Goal: Task Accomplishment & Management: Use online tool/utility

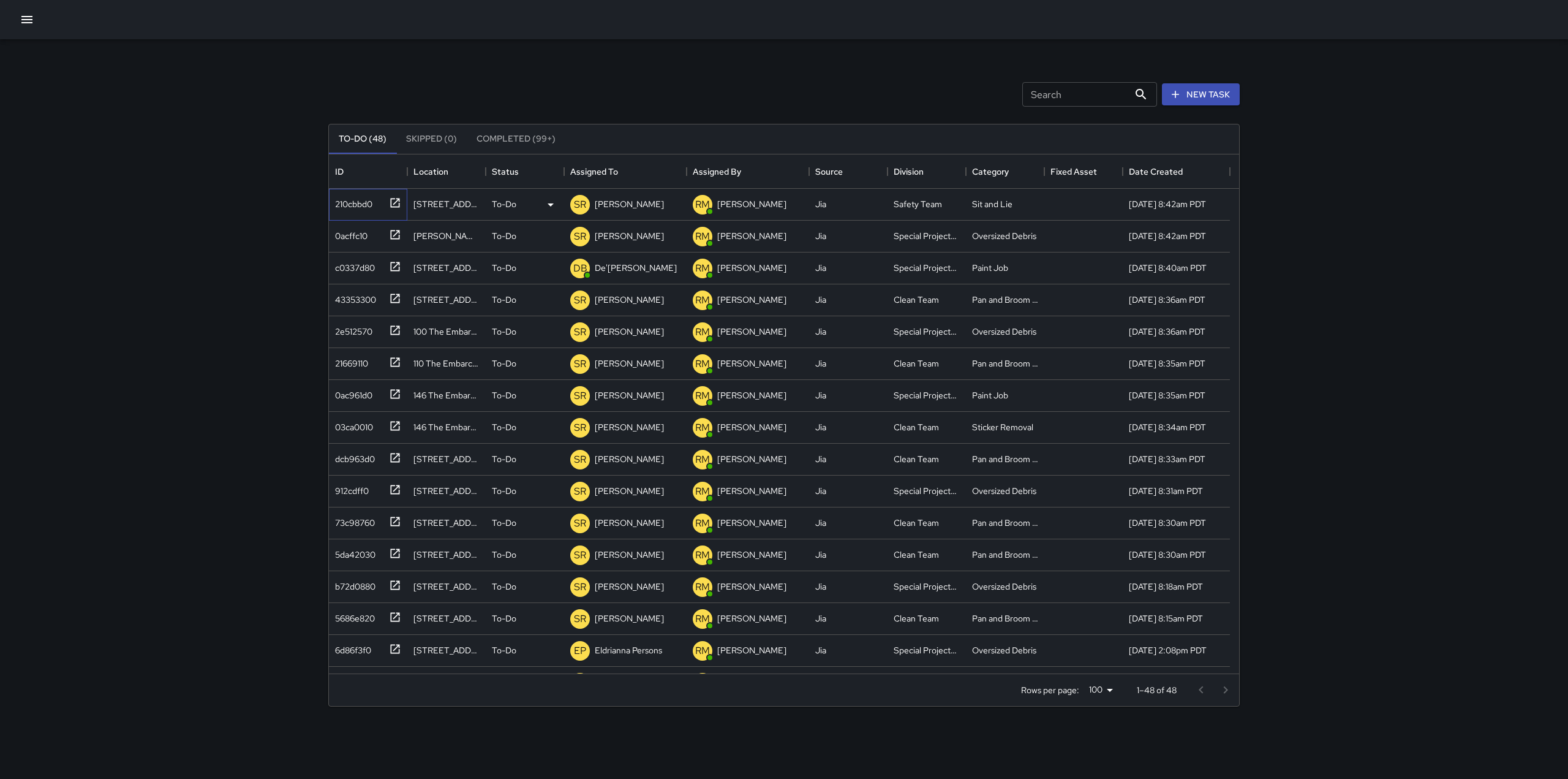
click at [395, 202] on icon at bounding box center [395, 203] width 12 height 12
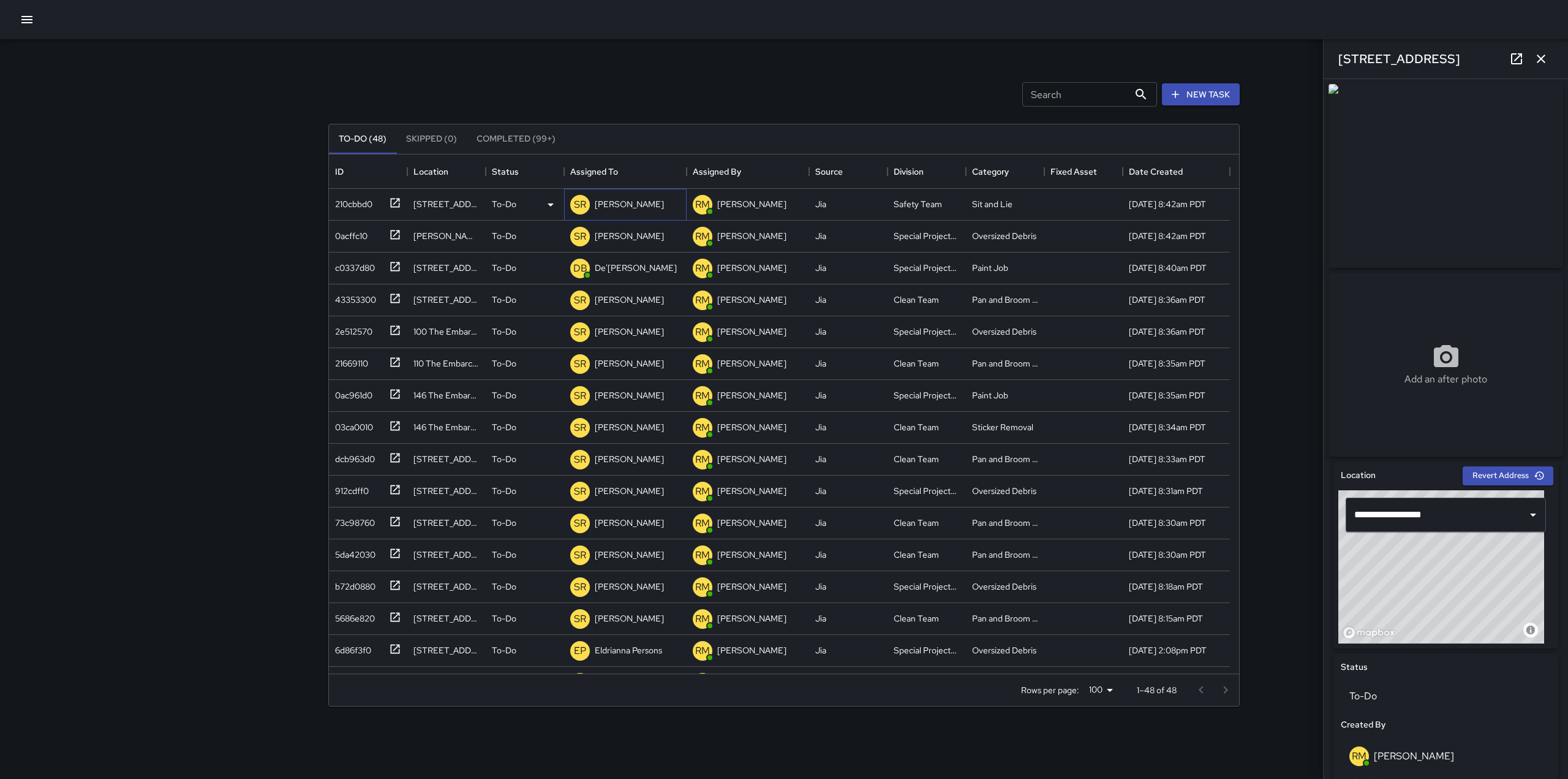
click at [641, 211] on div "[PERSON_NAME]" at bounding box center [630, 204] width 74 height 17
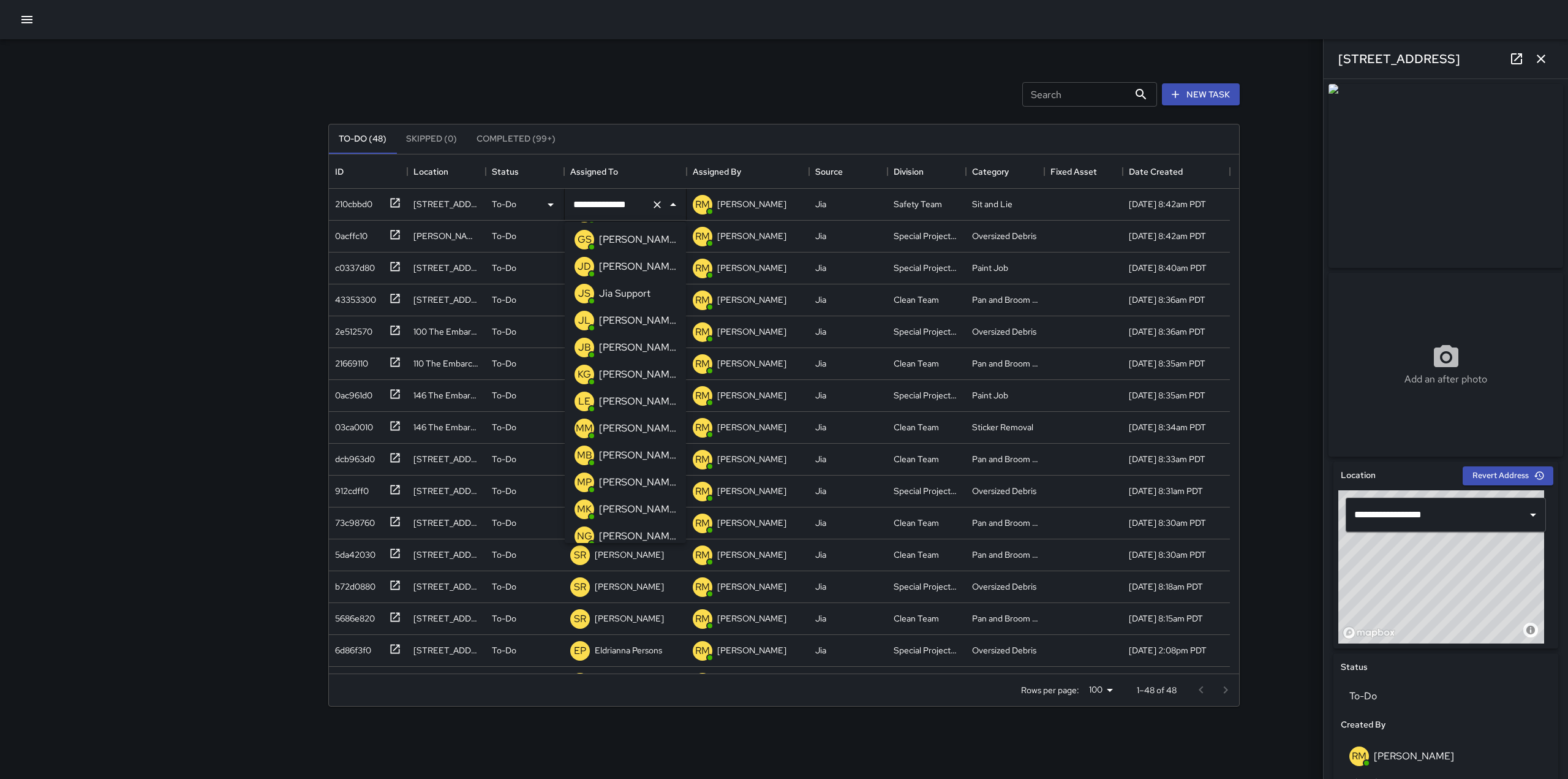
scroll to position [270, 0]
click at [609, 261] on p "[PERSON_NAME]" at bounding box center [638, 267] width 77 height 14
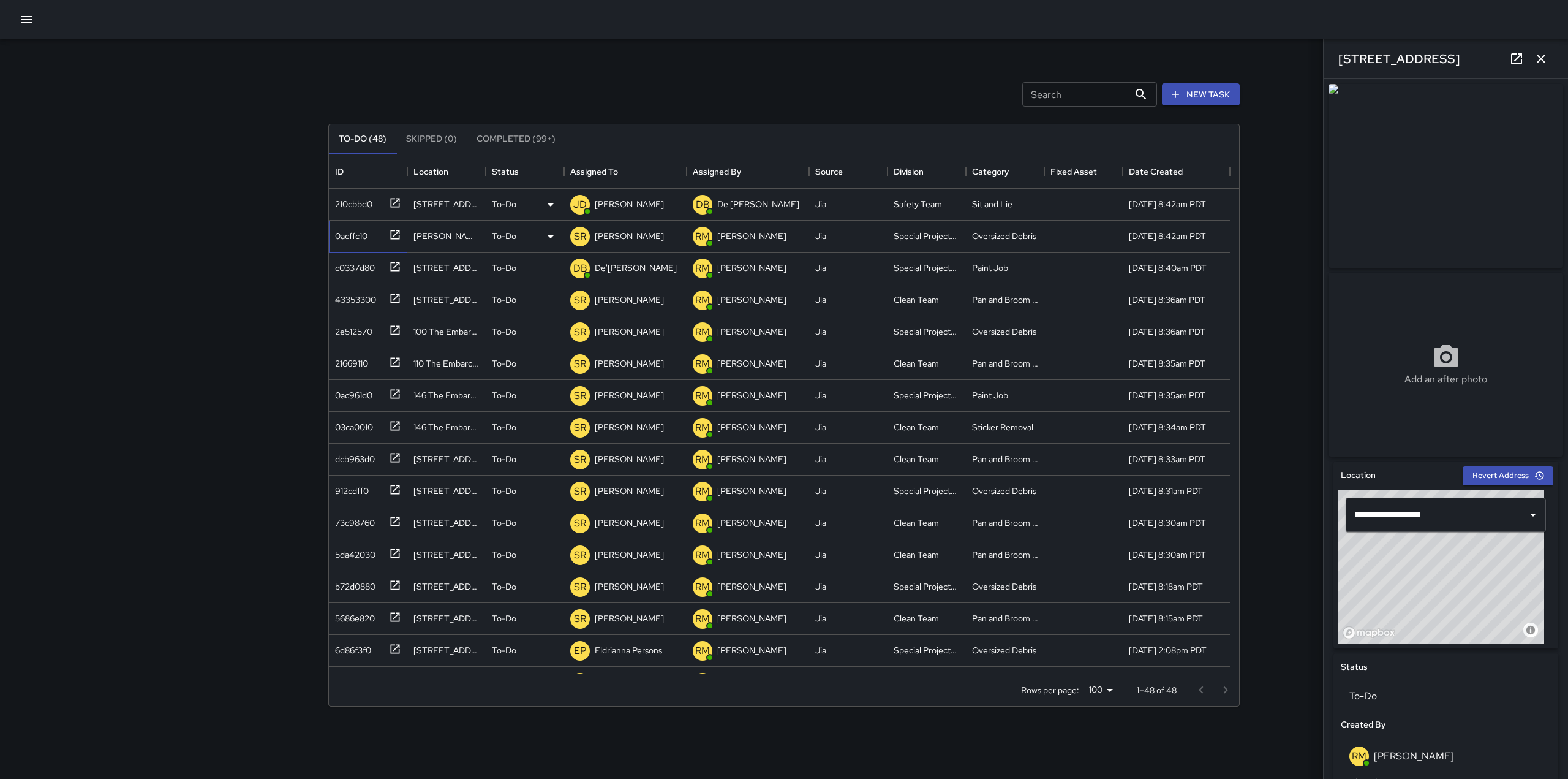
click at [396, 233] on icon at bounding box center [395, 234] width 9 height 9
click at [628, 231] on p "[PERSON_NAME]" at bounding box center [629, 236] width 69 height 12
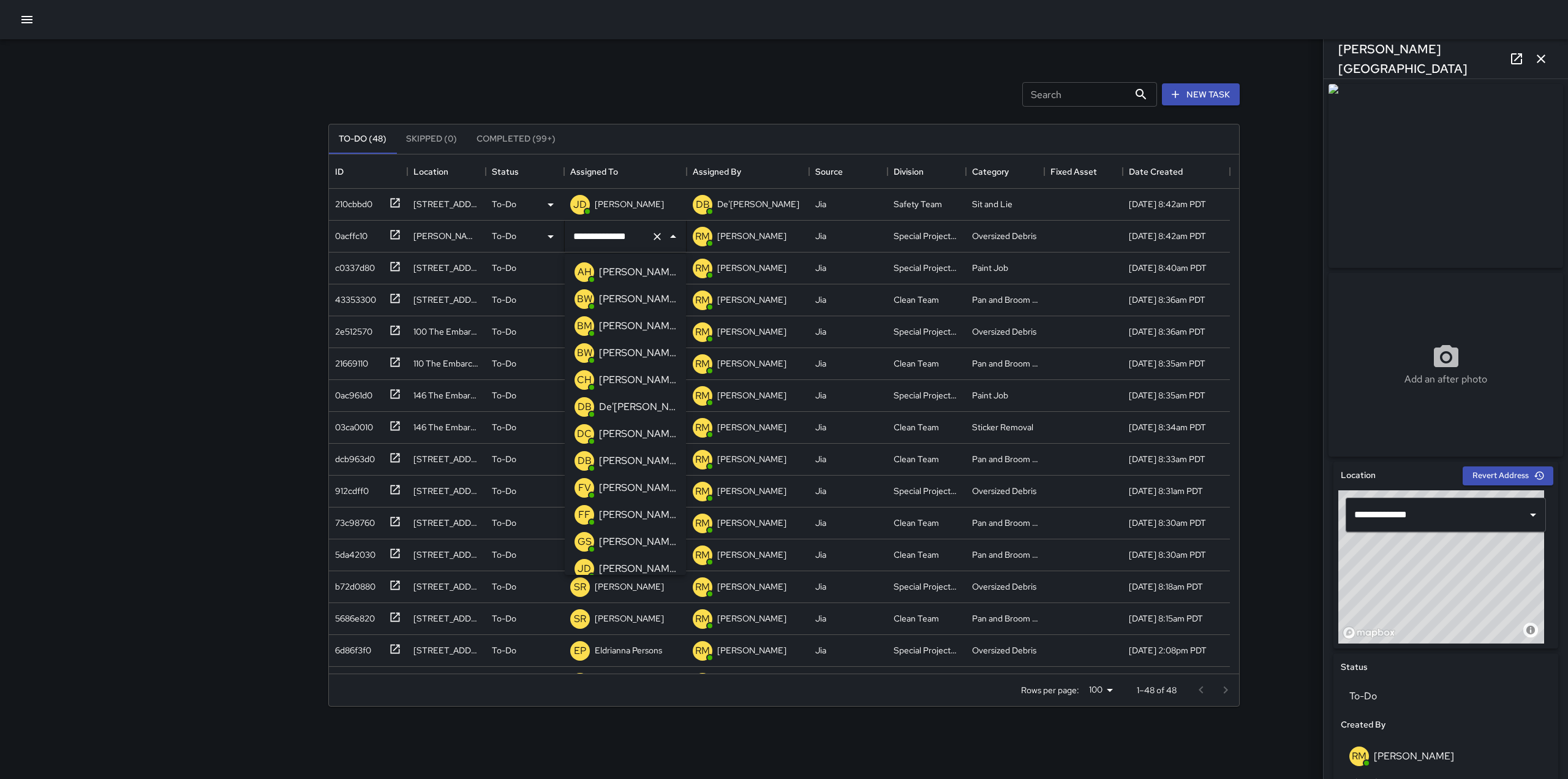
scroll to position [1140, 0]
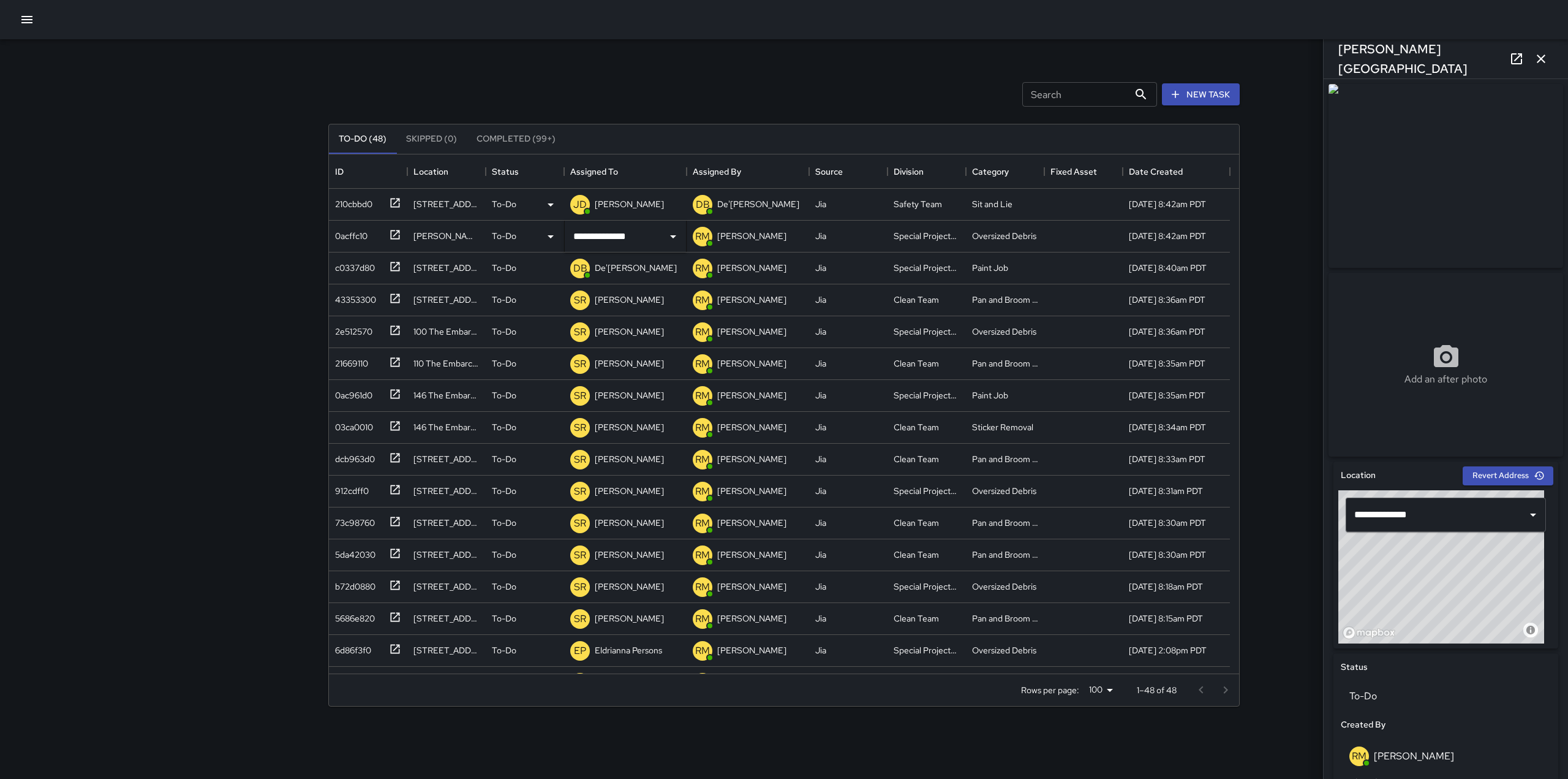
click at [637, 109] on div "**********" at bounding box center [784, 415] width 912 height 618
click at [607, 196] on div "[PERSON_NAME]" at bounding box center [630, 204] width 74 height 17
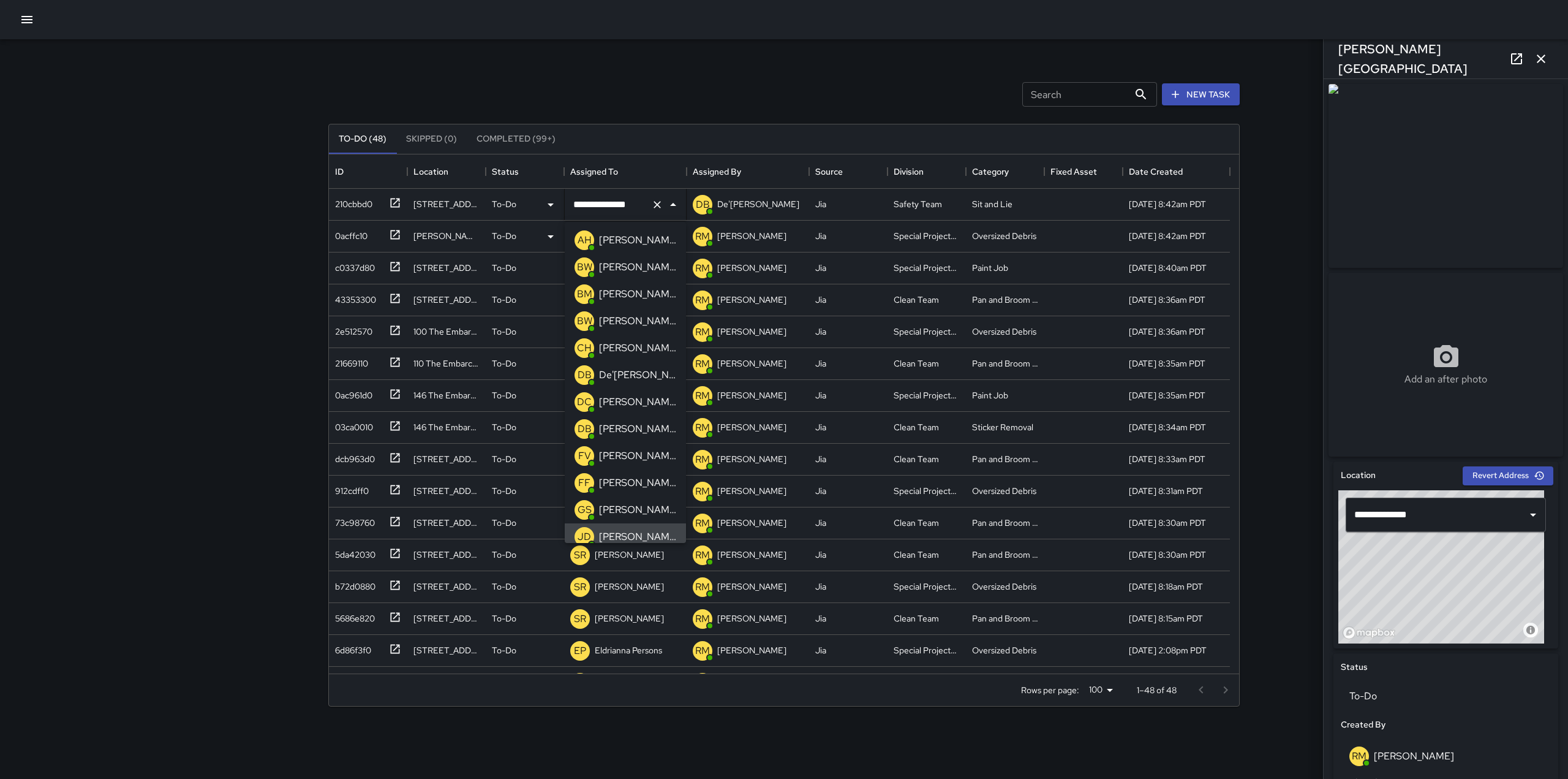
scroll to position [8, 0]
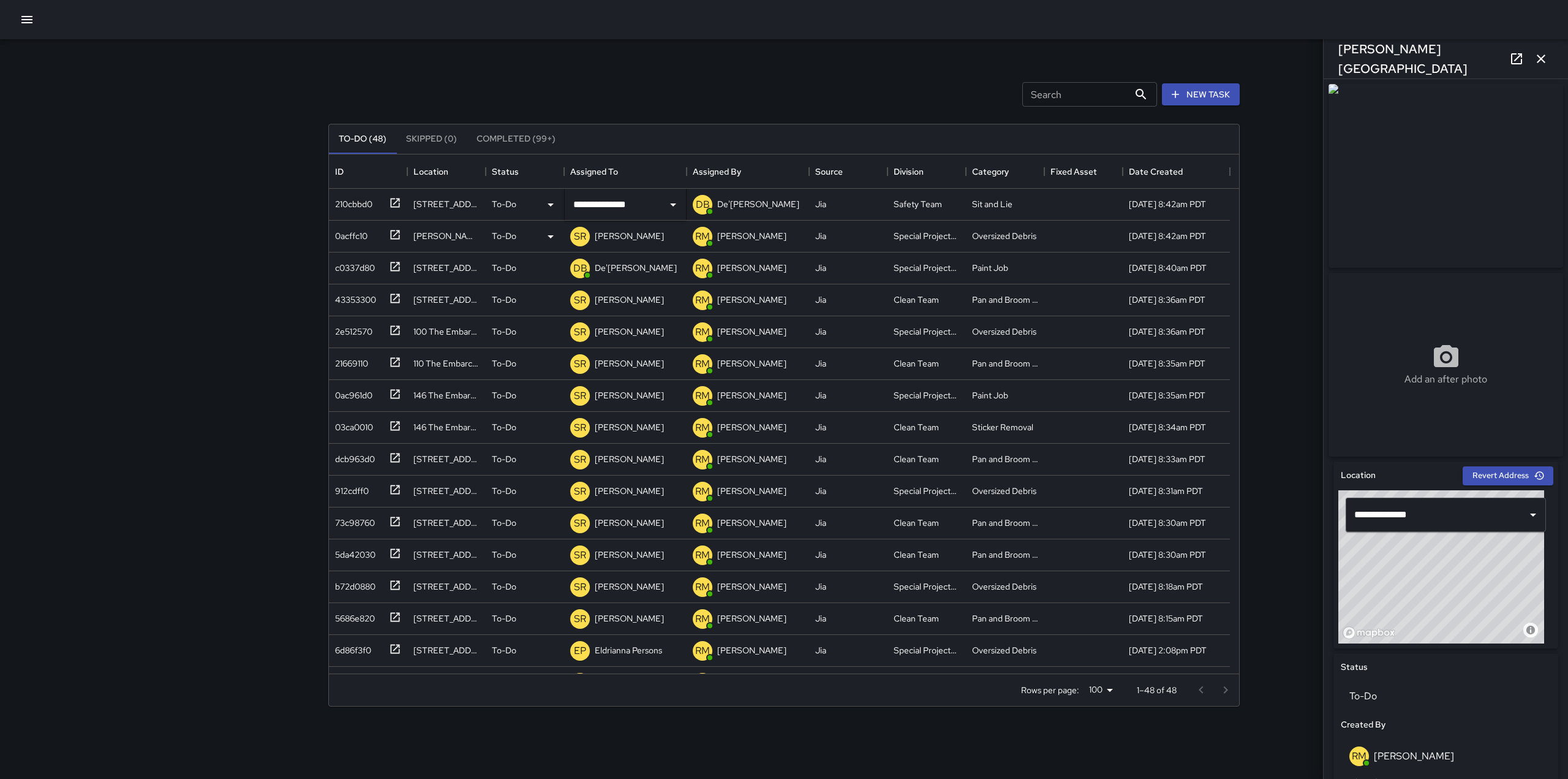
click at [691, 105] on div "Search Search New Task" at bounding box center [784, 94] width 916 height 64
click at [640, 236] on p "[PERSON_NAME]" at bounding box center [629, 236] width 69 height 12
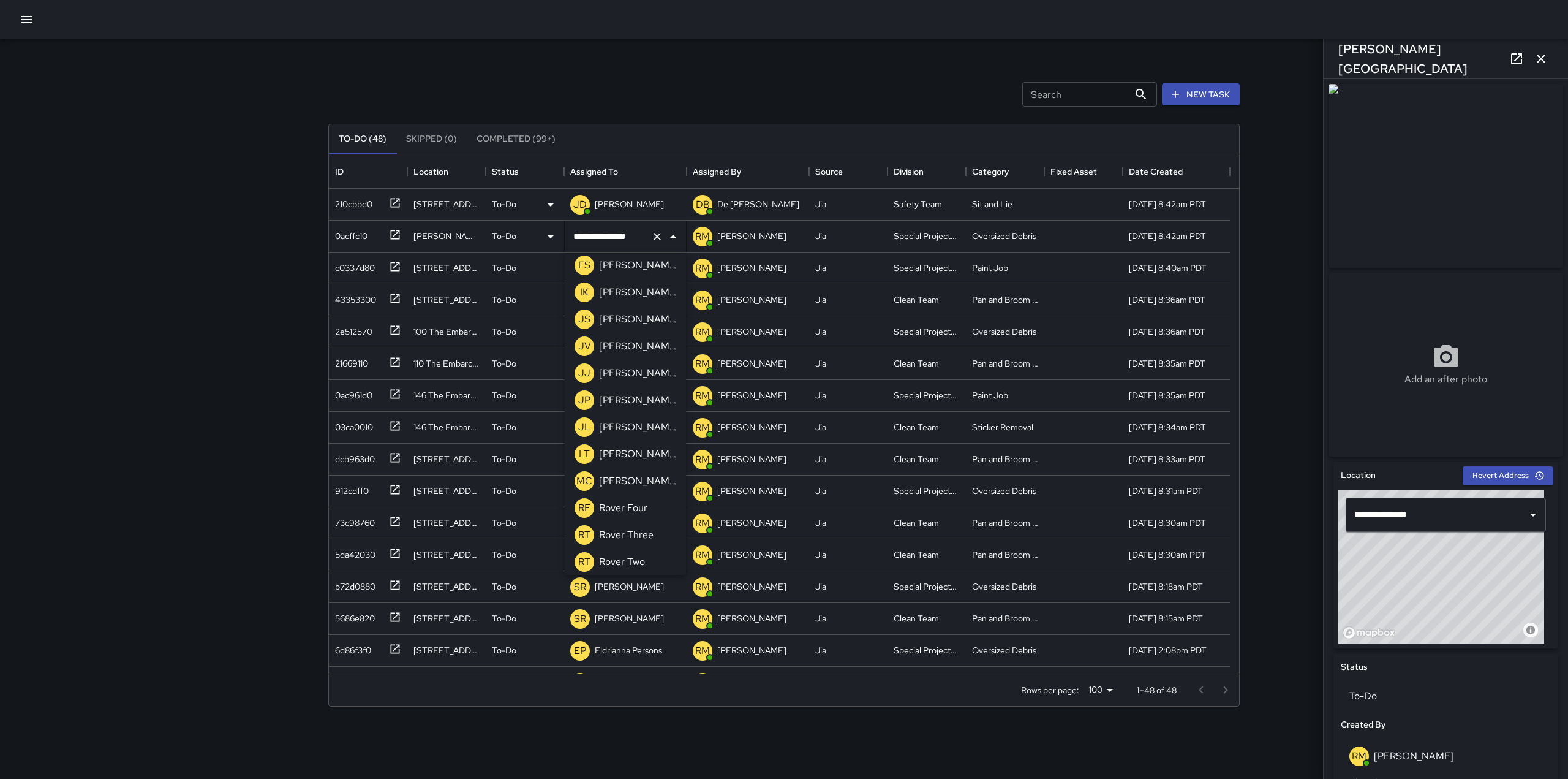
scroll to position [1085, 0]
type input "**********"
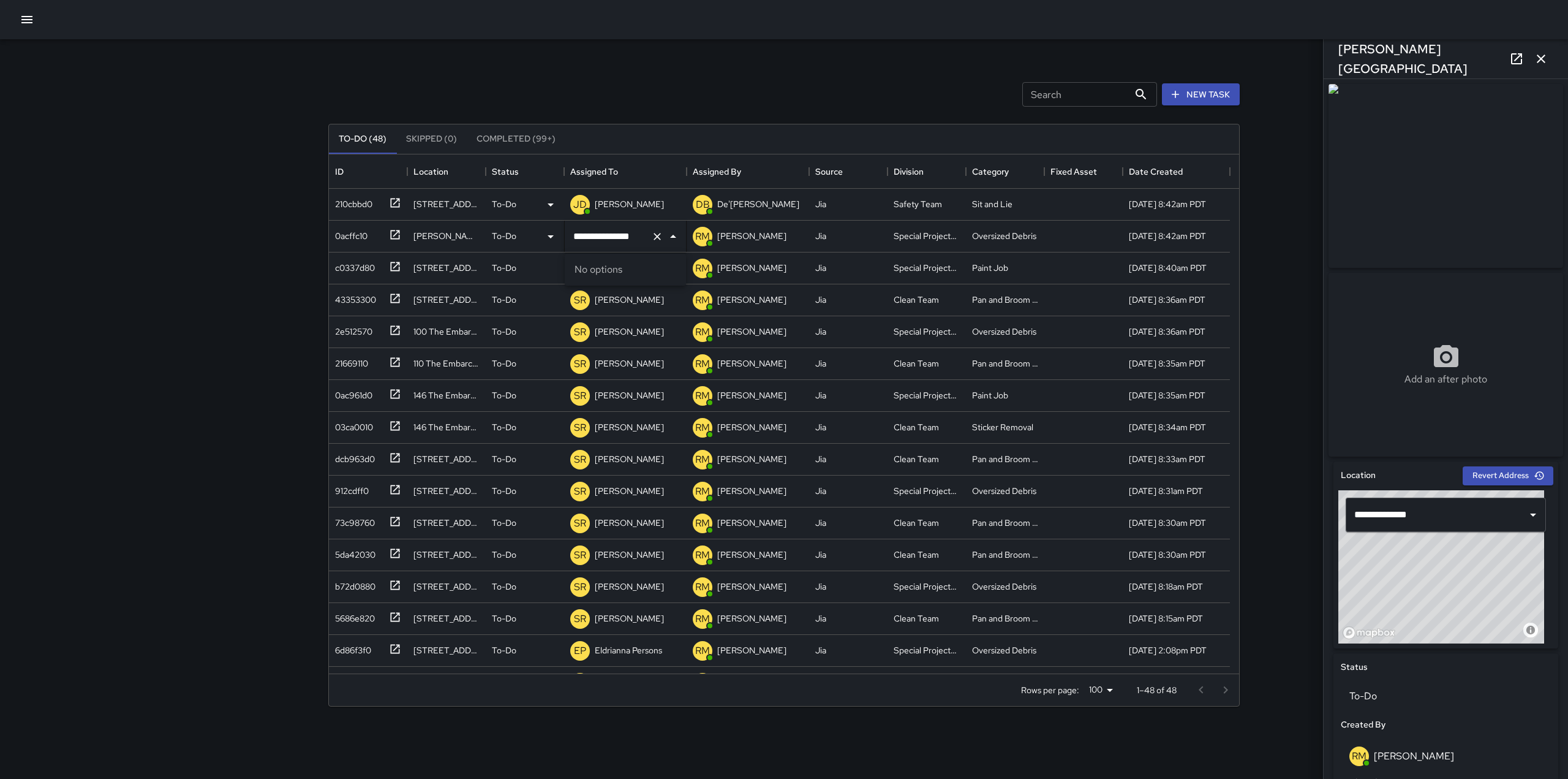
click at [657, 236] on icon "Clear" at bounding box center [657, 236] width 8 height 8
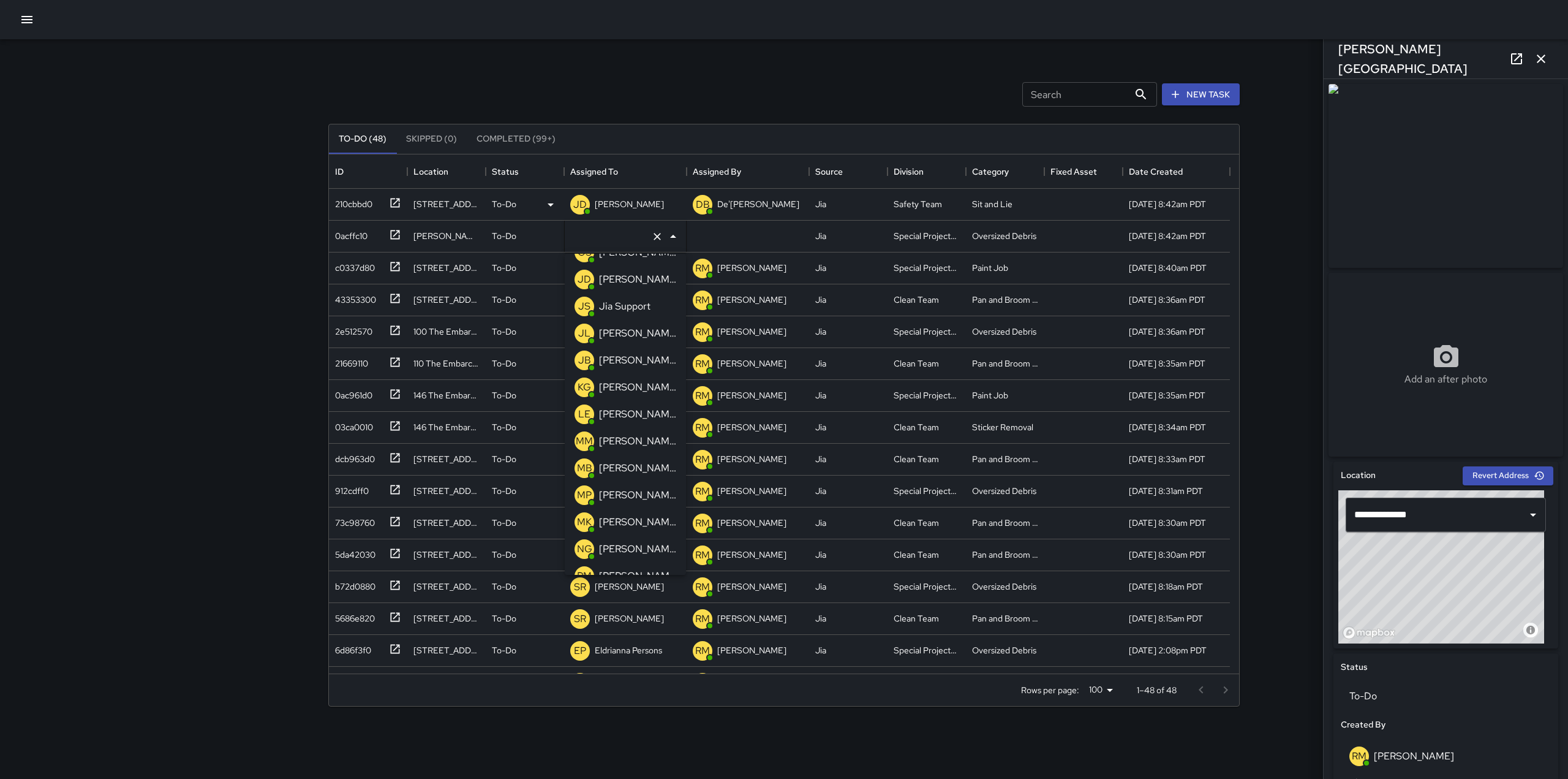
scroll to position [290, 0]
click at [606, 487] on div "[PERSON_NAME]" at bounding box center [638, 495] width 82 height 20
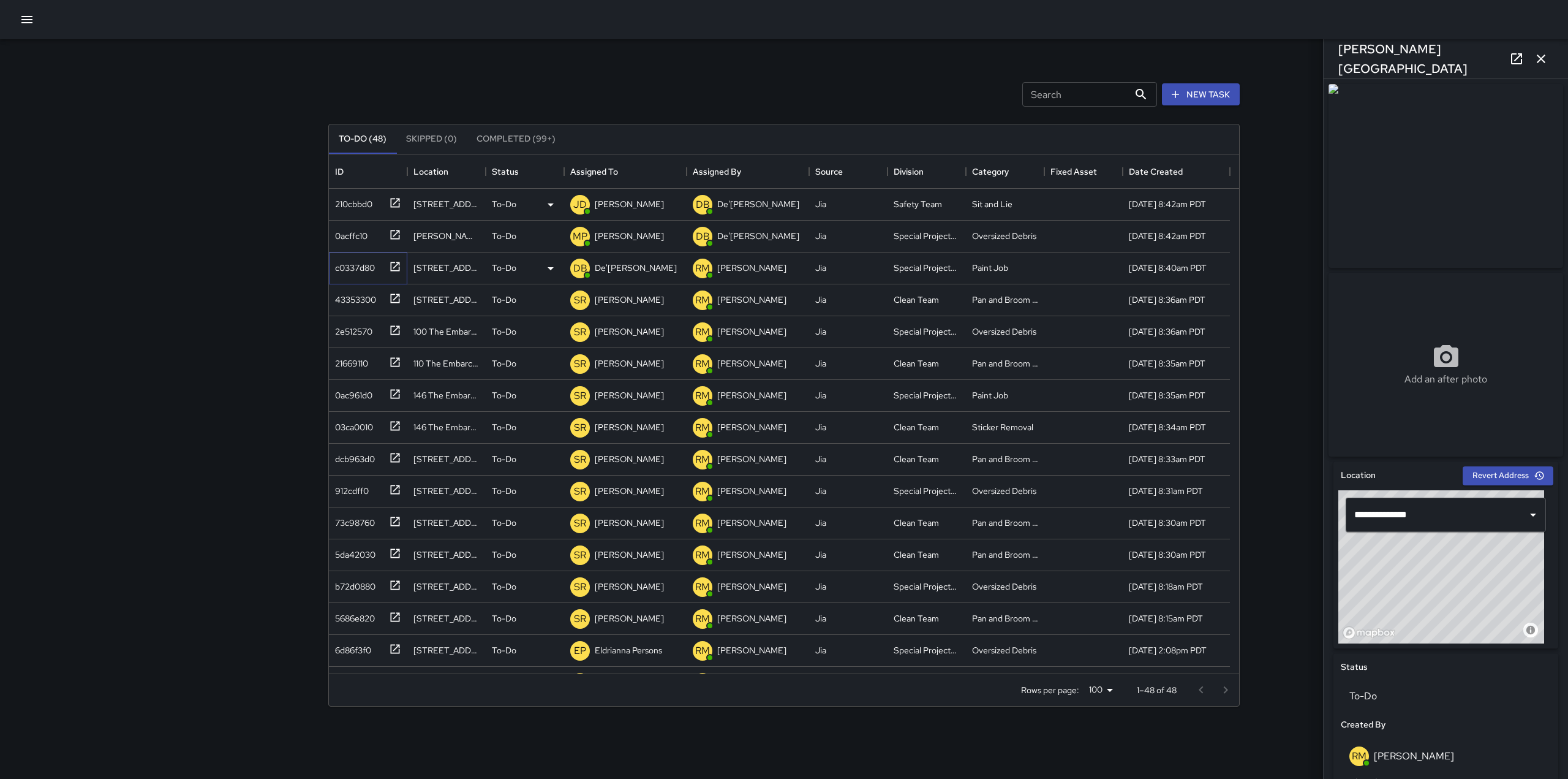
click at [393, 267] on icon at bounding box center [395, 267] width 12 height 12
click at [611, 267] on p "De'[PERSON_NAME]" at bounding box center [636, 268] width 82 height 12
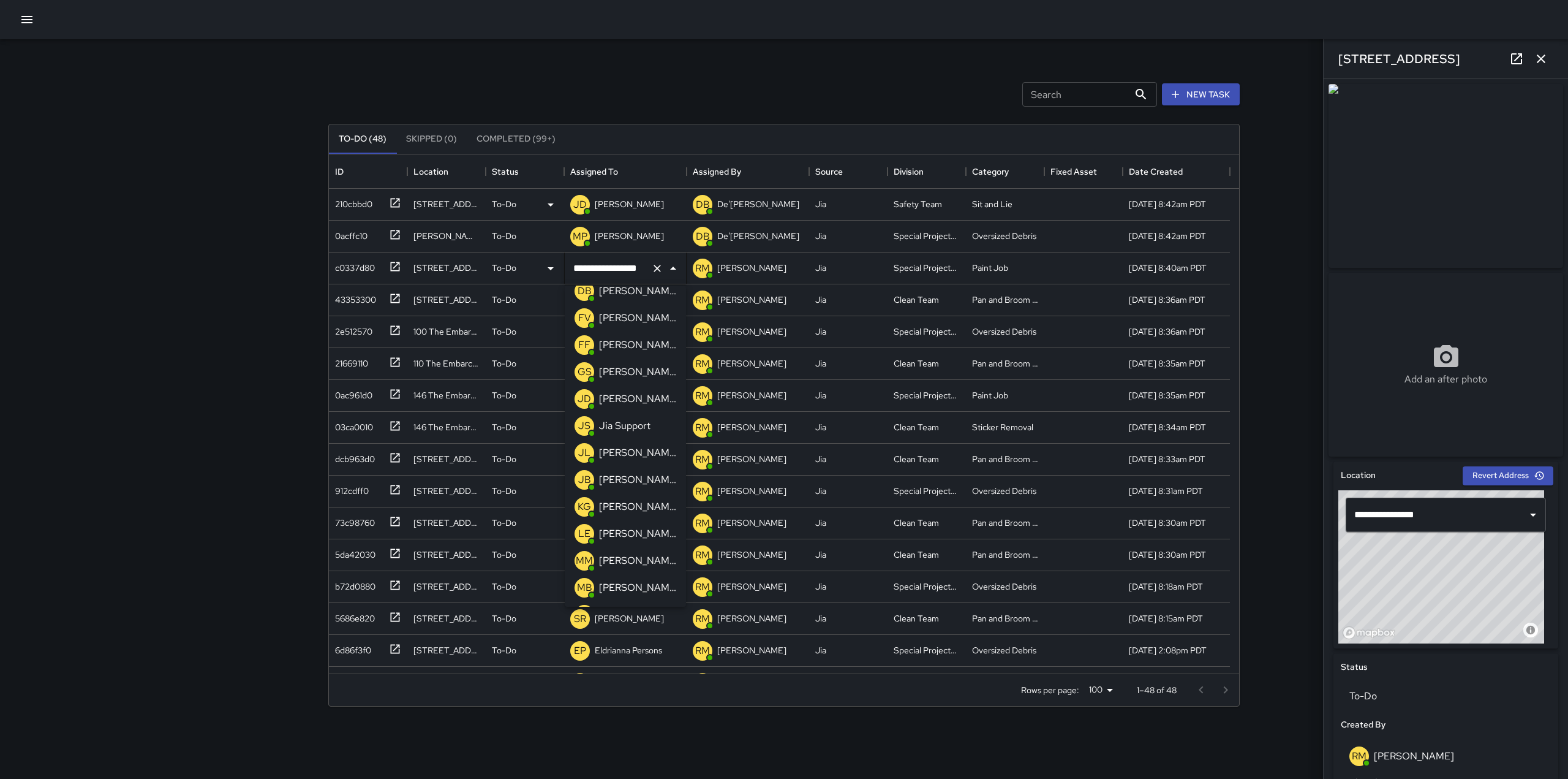
scroll to position [202, 0]
click at [612, 510] on p "[PERSON_NAME]" at bounding box center [638, 506] width 77 height 14
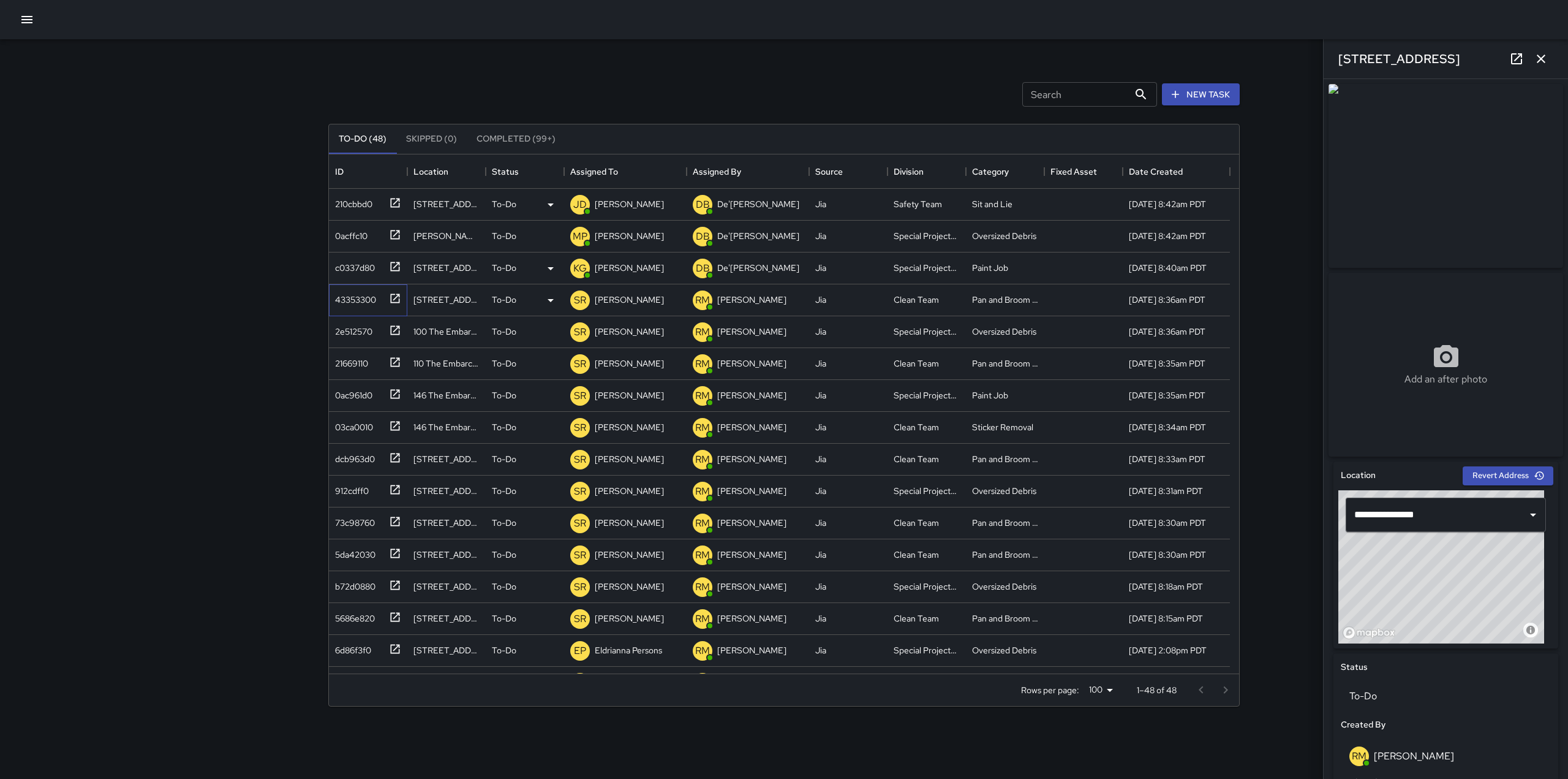
click at [392, 294] on icon at bounding box center [395, 297] width 9 height 9
type input "**********"
click at [1436, 203] on img at bounding box center [1446, 176] width 235 height 184
click at [634, 302] on p "[PERSON_NAME]" at bounding box center [629, 300] width 69 height 12
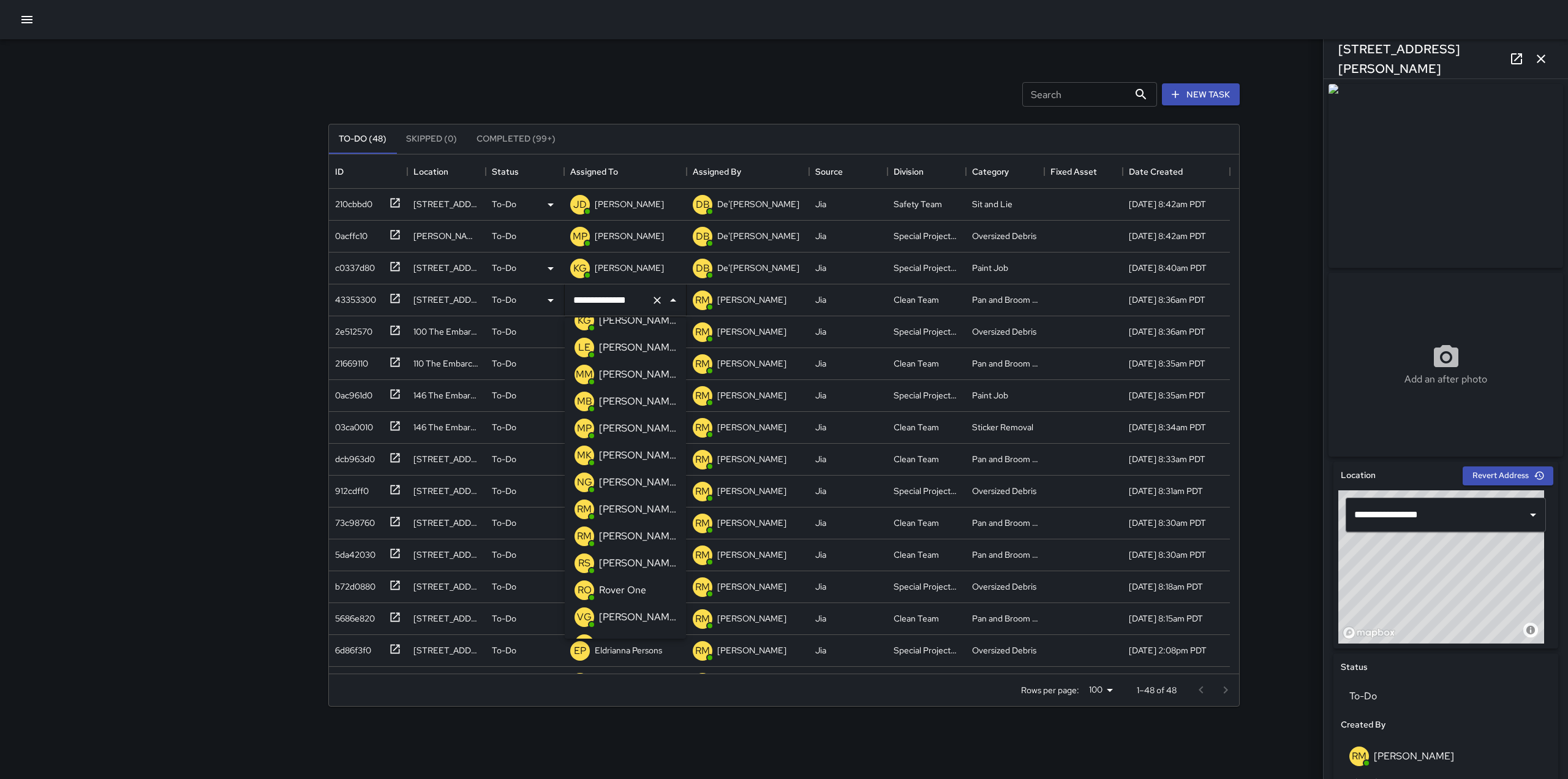
scroll to position [412, 0]
click at [636, 437] on p "[PERSON_NAME]" at bounding box center [638, 436] width 77 height 14
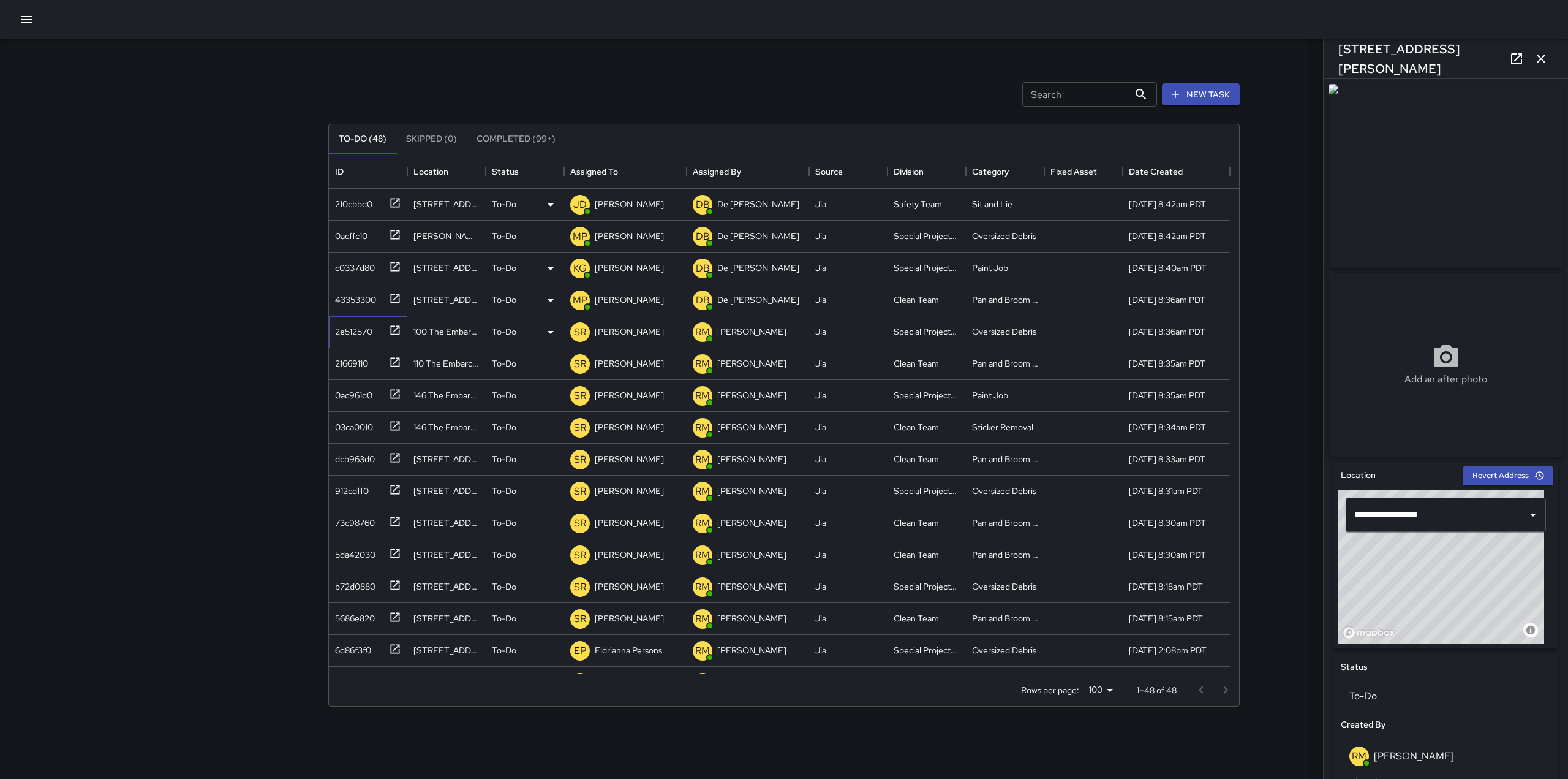
click at [389, 325] on div at bounding box center [392, 329] width 17 height 20
click at [621, 336] on p "[PERSON_NAME]" at bounding box center [629, 332] width 69 height 12
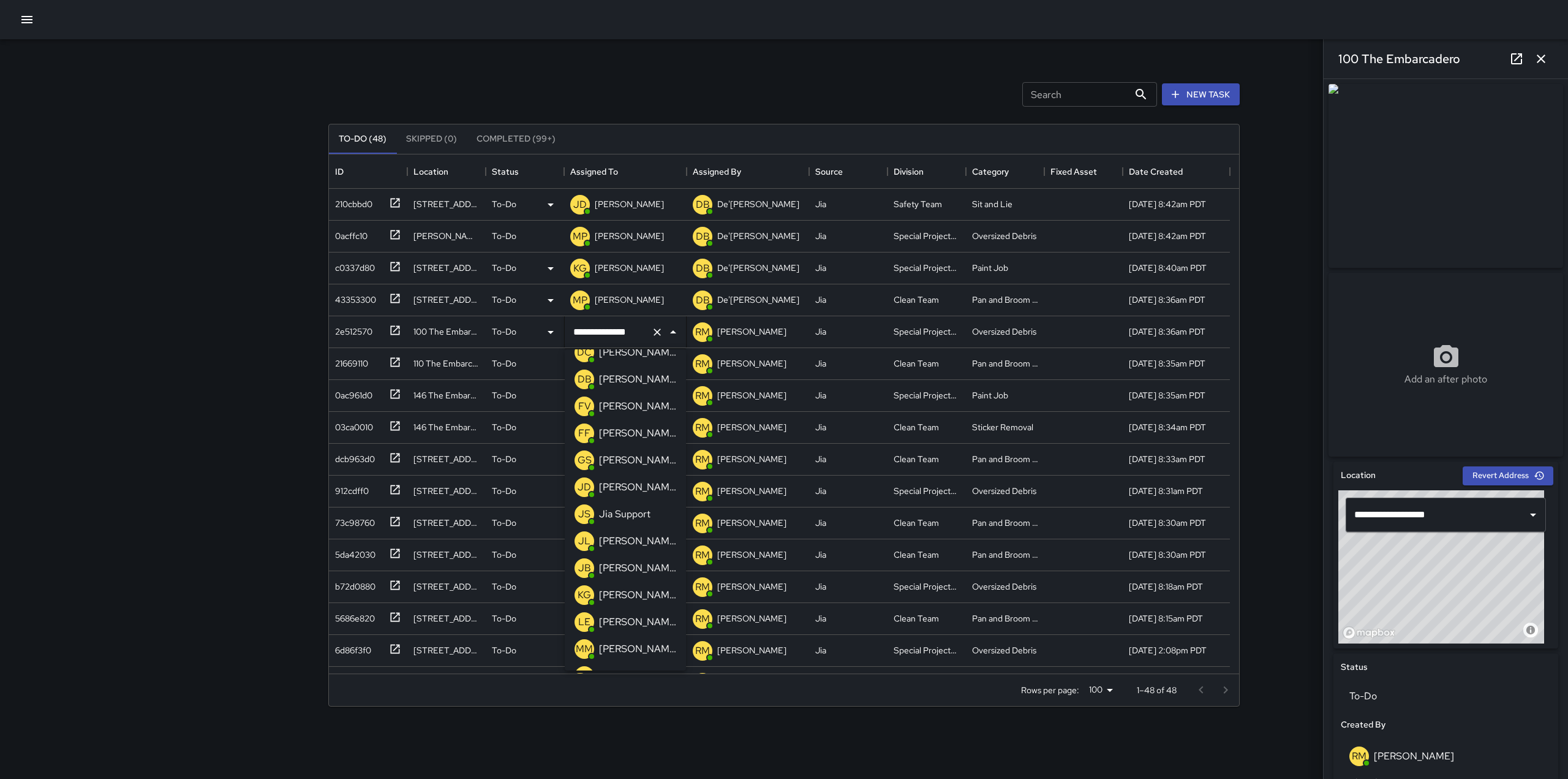
scroll to position [178, 0]
click at [623, 584] on div "KG [PERSON_NAME]" at bounding box center [625, 595] width 106 height 25
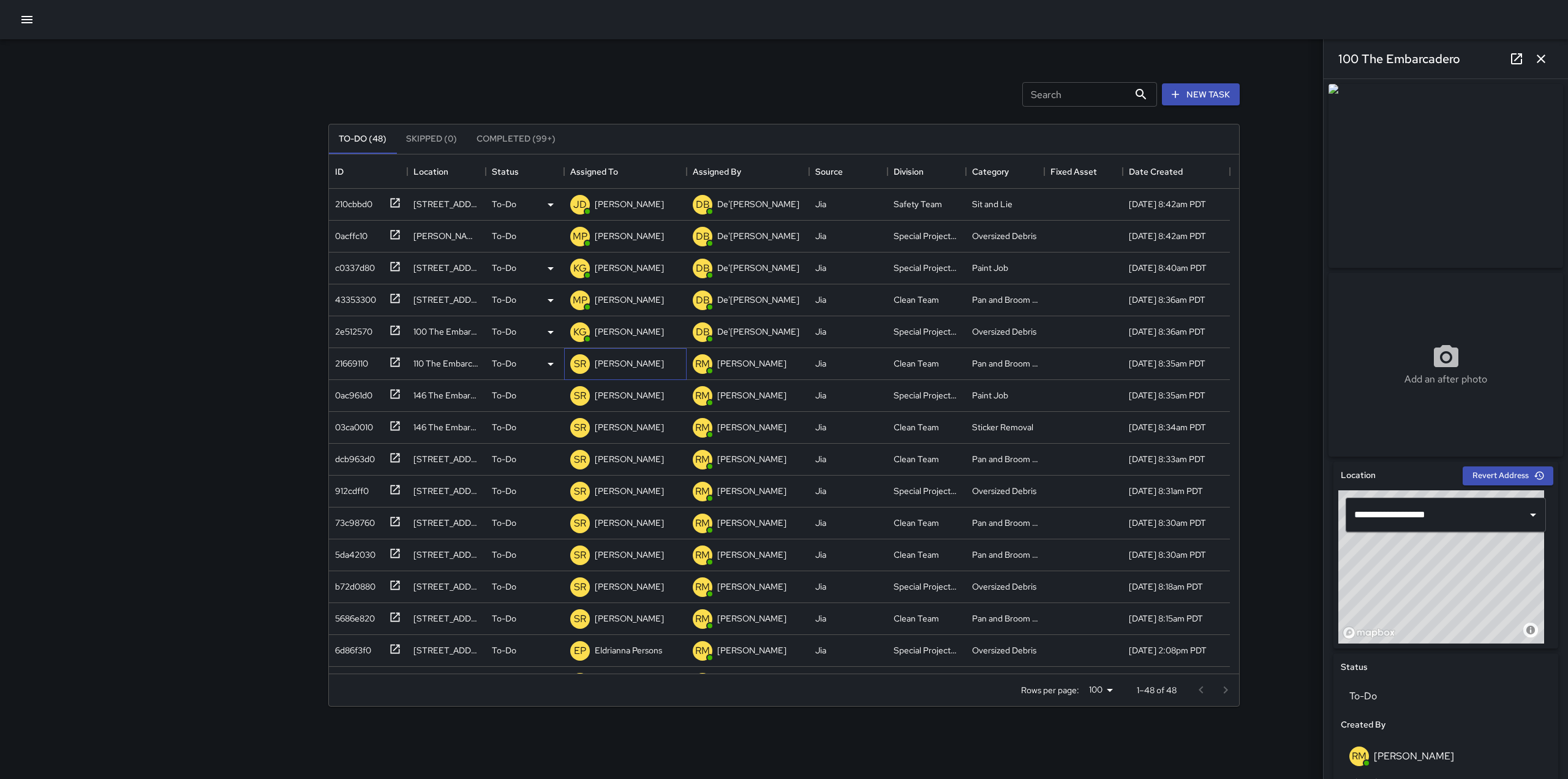
click at [608, 362] on p "[PERSON_NAME]" at bounding box center [629, 363] width 69 height 12
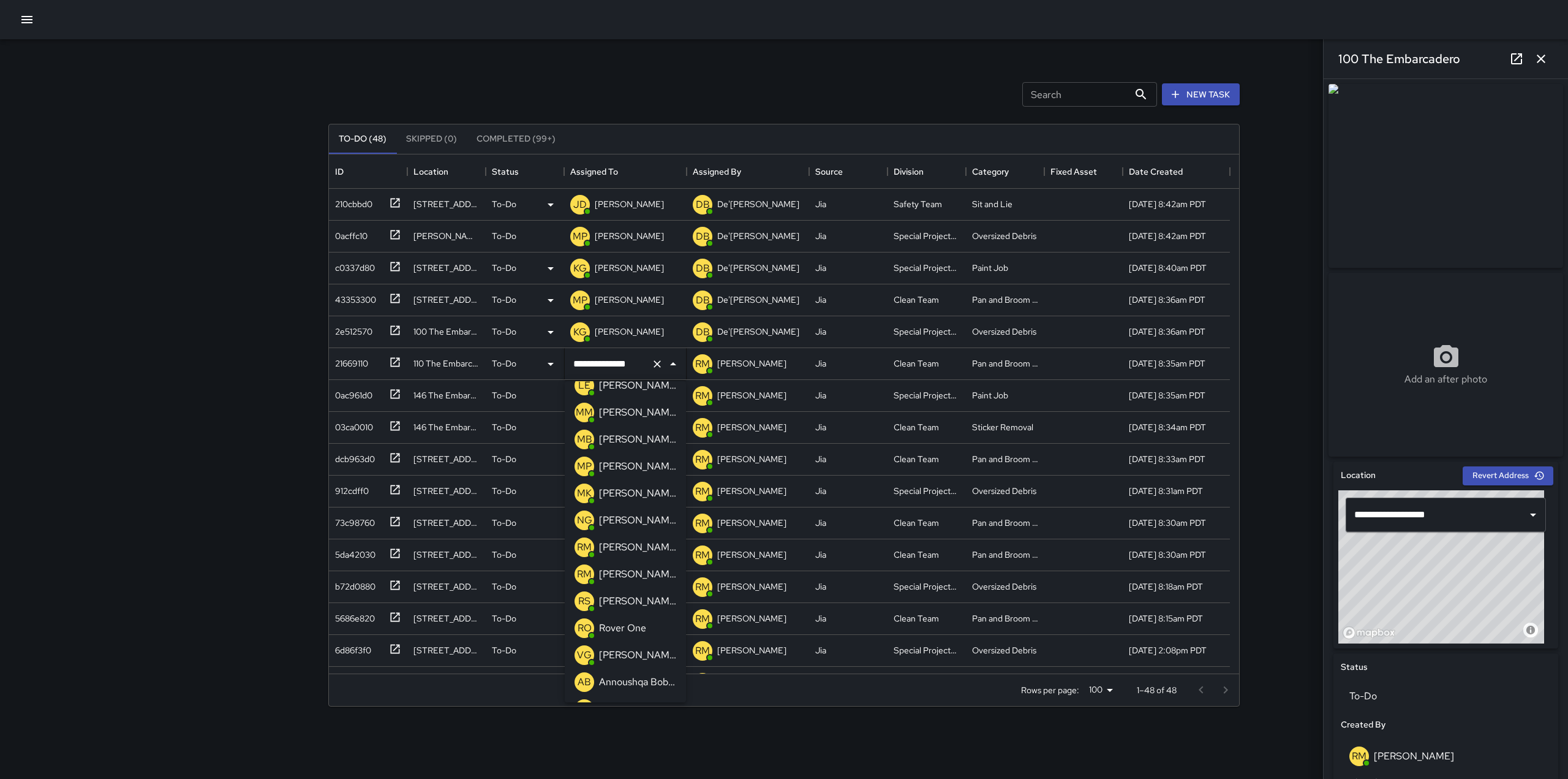
scroll to position [445, 0]
click at [630, 468] on p "[PERSON_NAME]" at bounding box center [638, 466] width 77 height 14
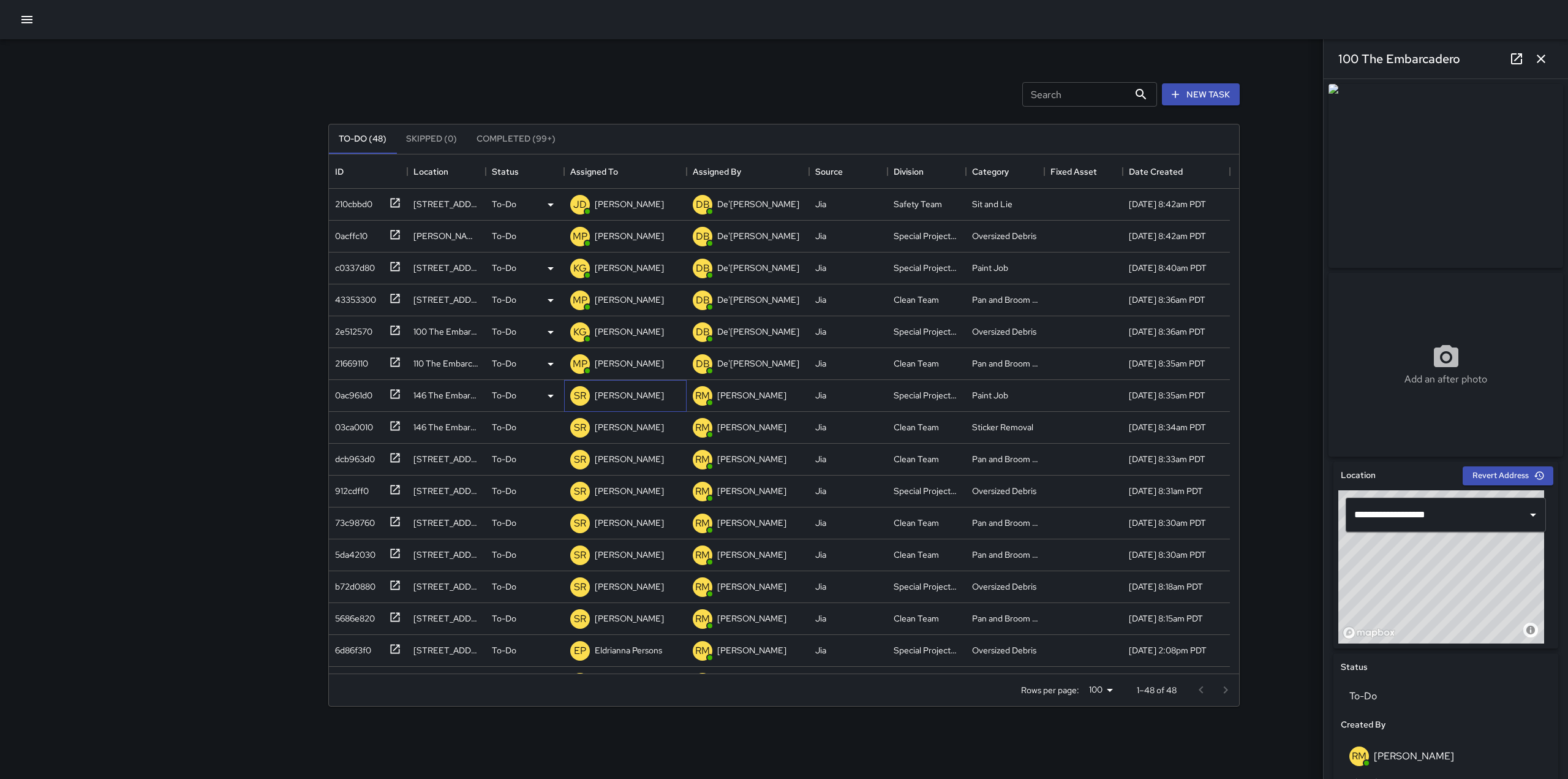
click at [630, 407] on div "SR [PERSON_NAME]" at bounding box center [617, 396] width 99 height 25
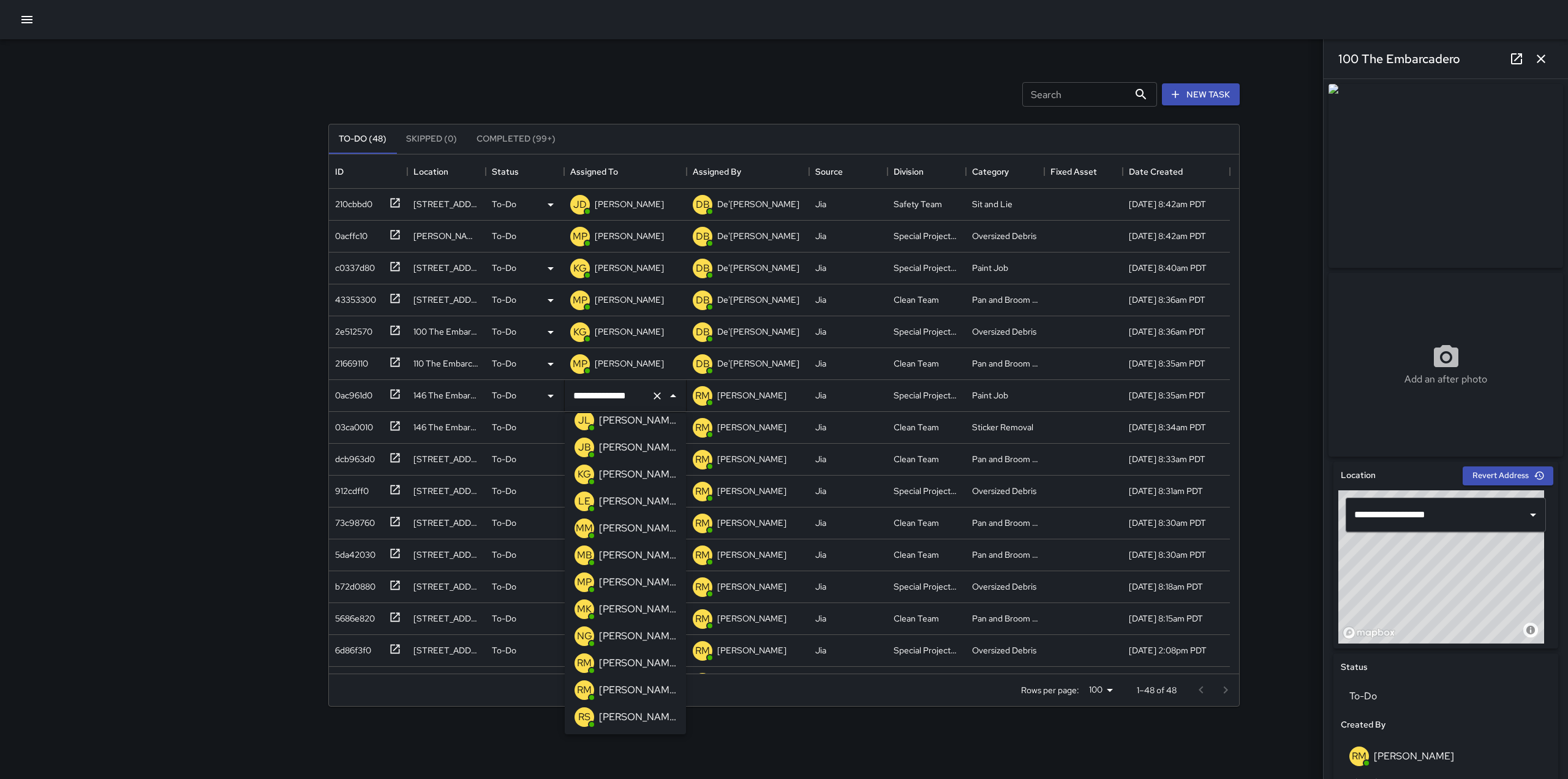
scroll to position [361, 0]
click at [616, 583] on p "[PERSON_NAME]" at bounding box center [638, 583] width 77 height 14
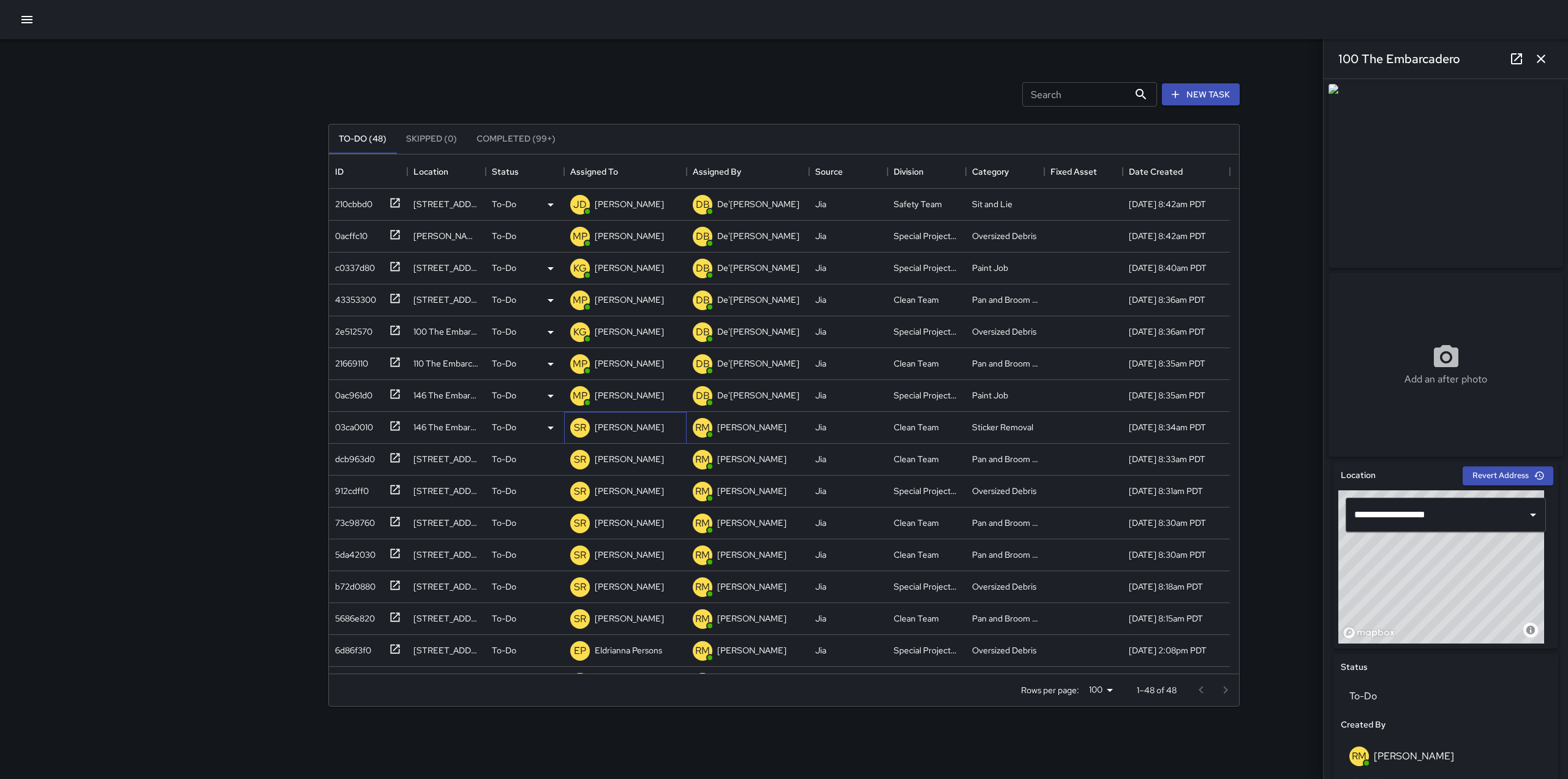
click at [622, 423] on p "[PERSON_NAME]" at bounding box center [629, 427] width 69 height 12
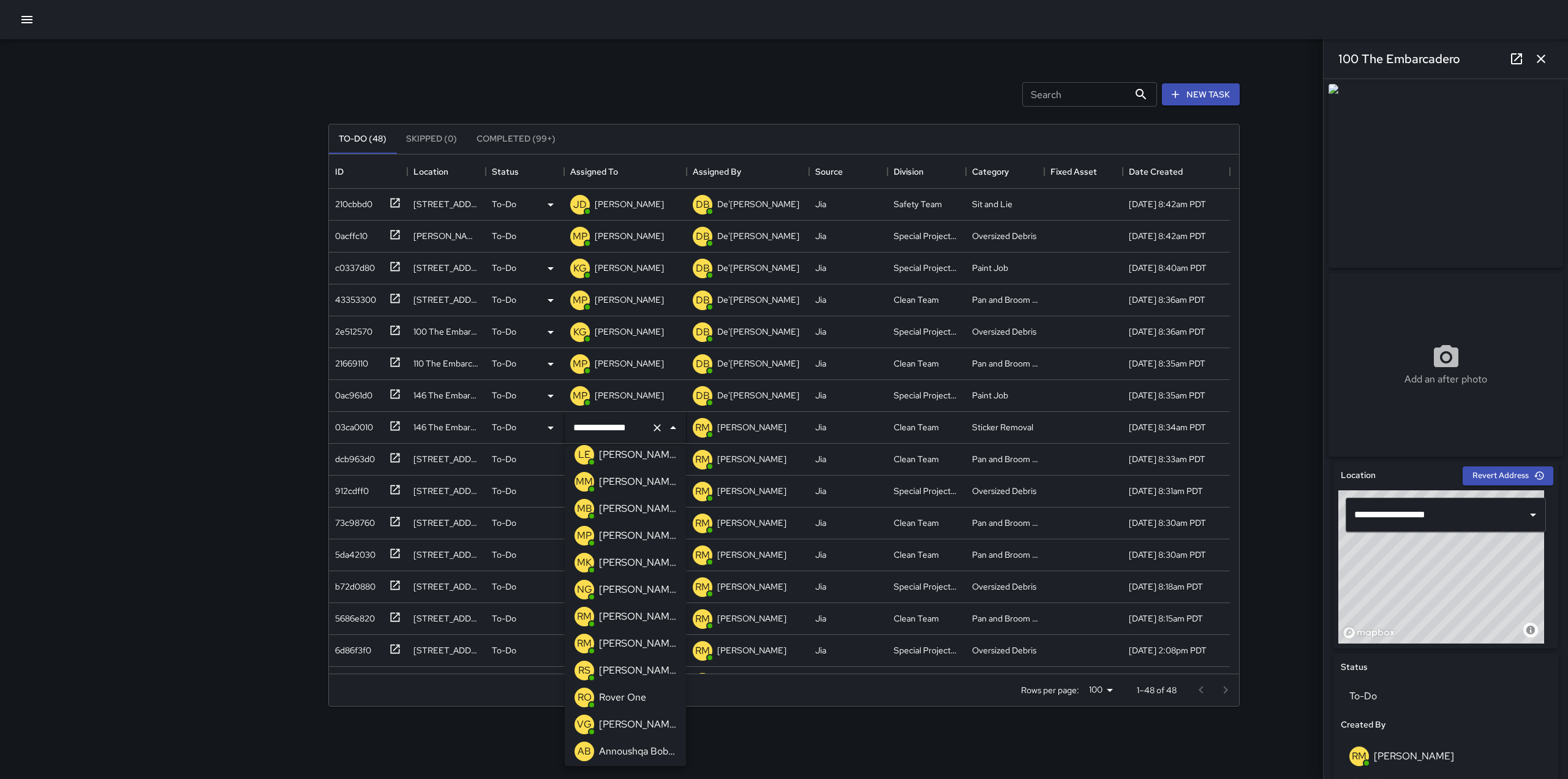
scroll to position [440, 0]
click at [632, 544] on div "[PERSON_NAME]" at bounding box center [638, 537] width 82 height 20
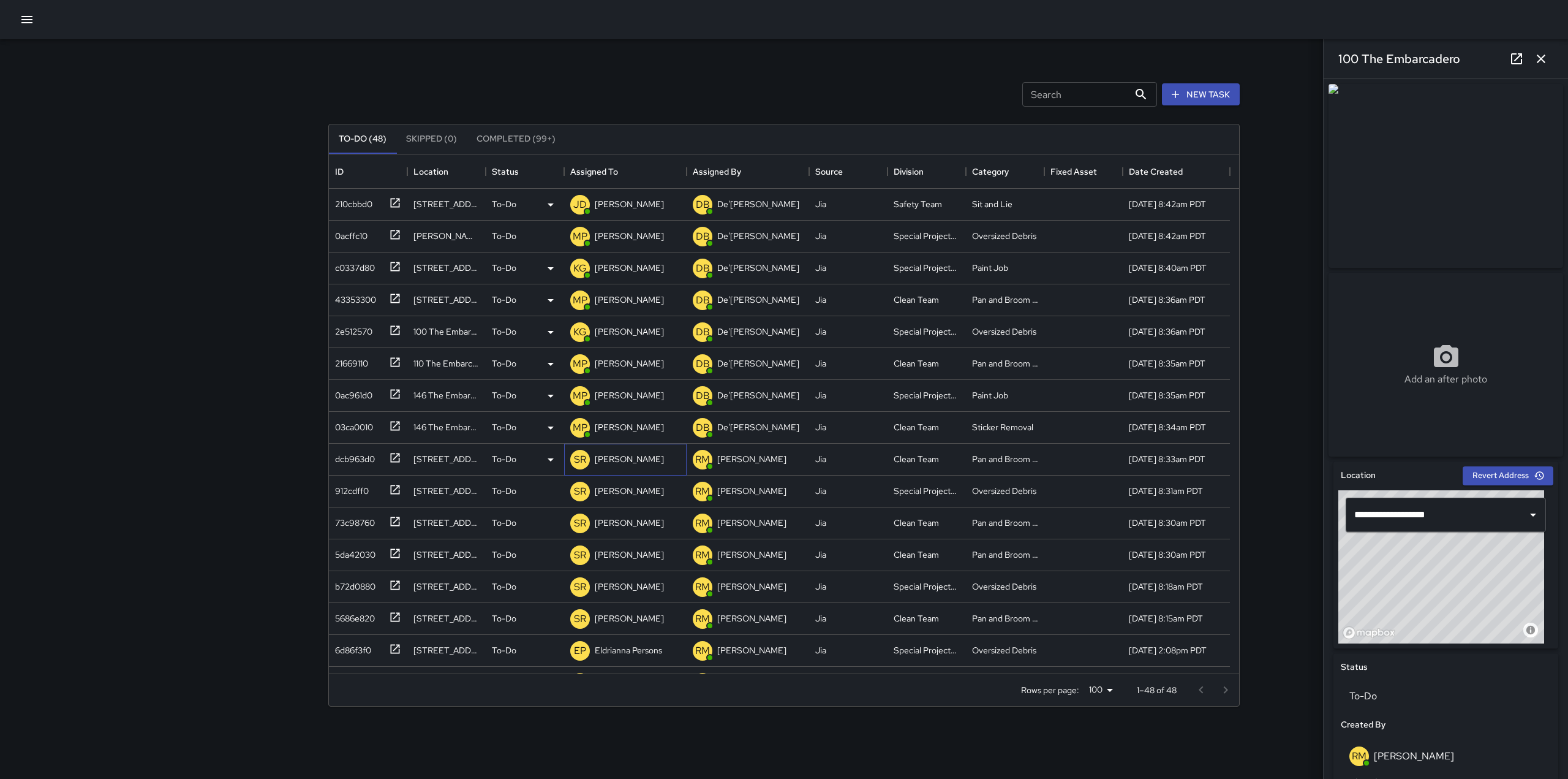
click at [638, 462] on p "[PERSON_NAME]" at bounding box center [629, 459] width 69 height 12
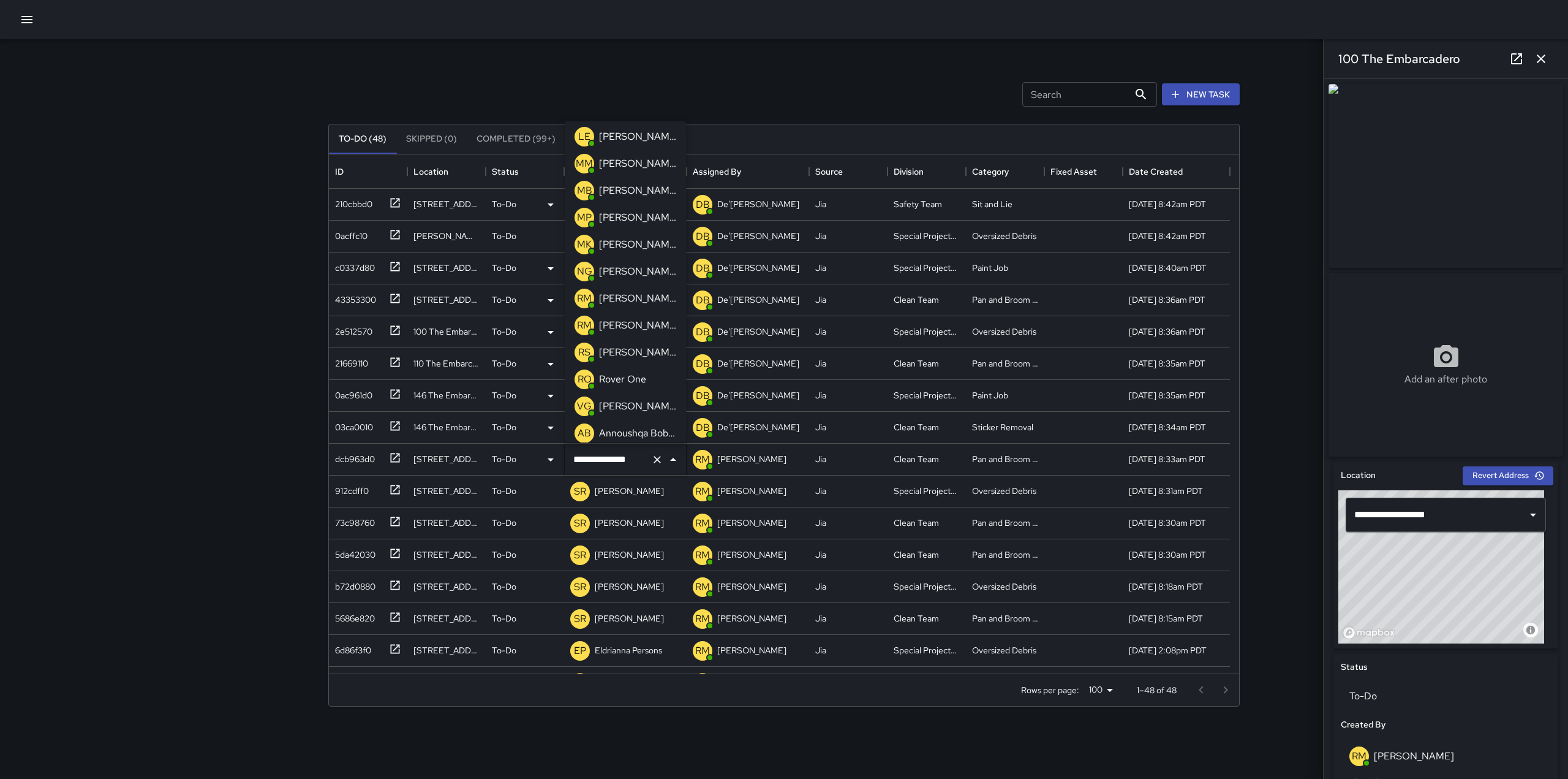
scroll to position [383, 0]
click at [634, 270] on p "[PERSON_NAME]" at bounding box center [638, 269] width 77 height 14
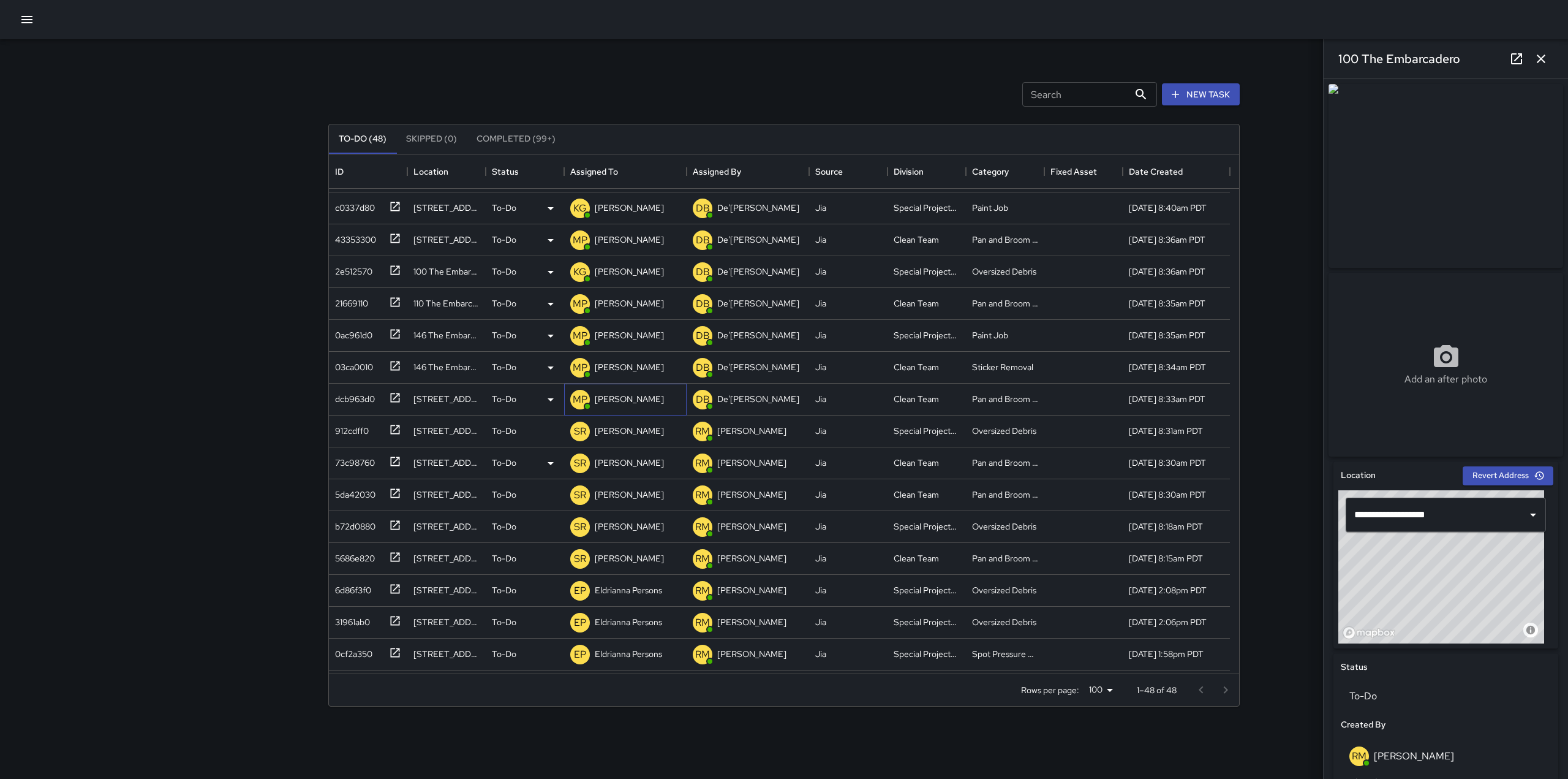
scroll to position [60, 0]
click at [395, 427] on icon at bounding box center [395, 429] width 12 height 12
click at [620, 430] on p "[PERSON_NAME]" at bounding box center [629, 430] width 69 height 12
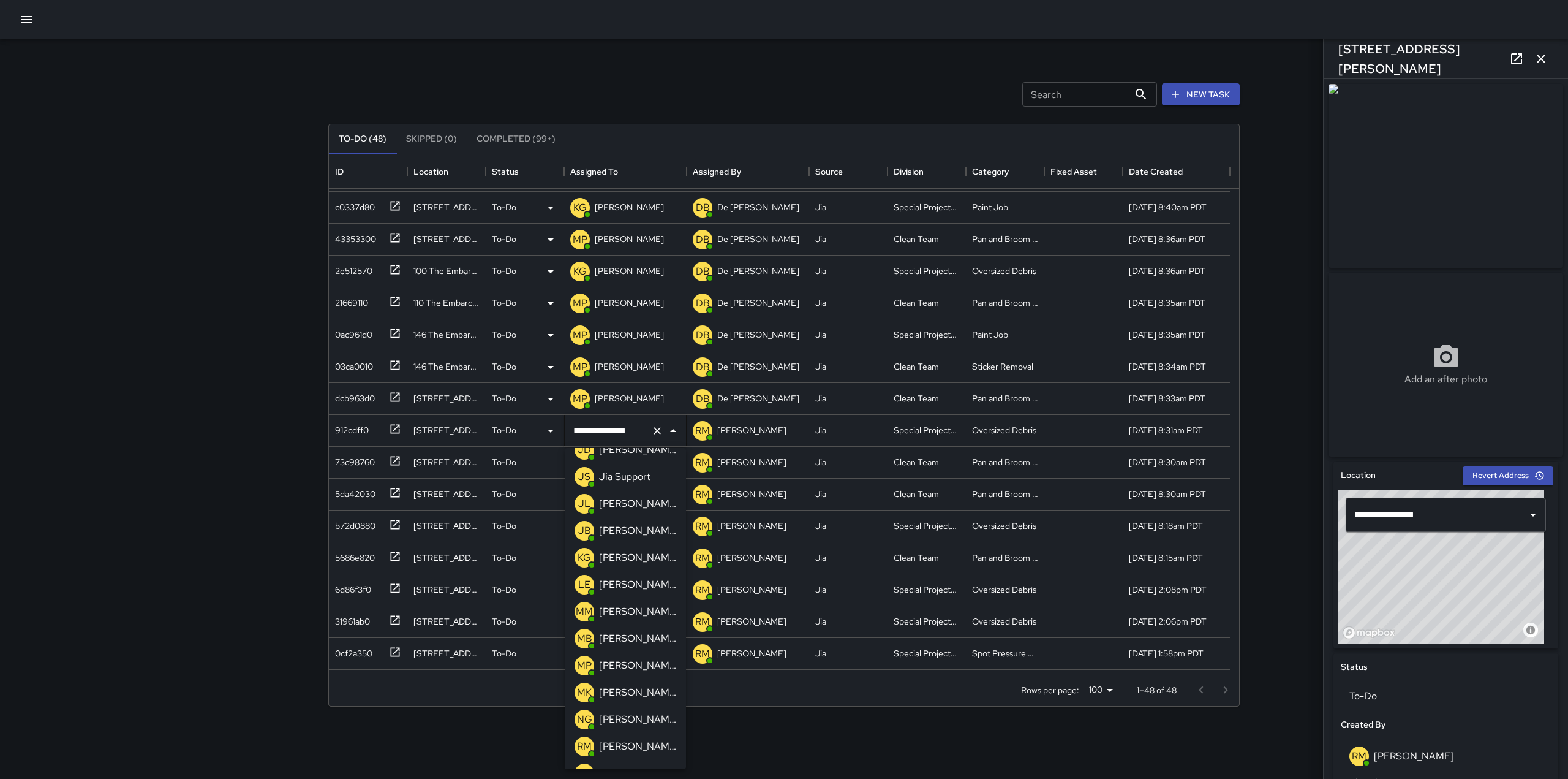
scroll to position [313, 0]
click at [626, 556] on p "[PERSON_NAME]" at bounding box center [638, 558] width 77 height 14
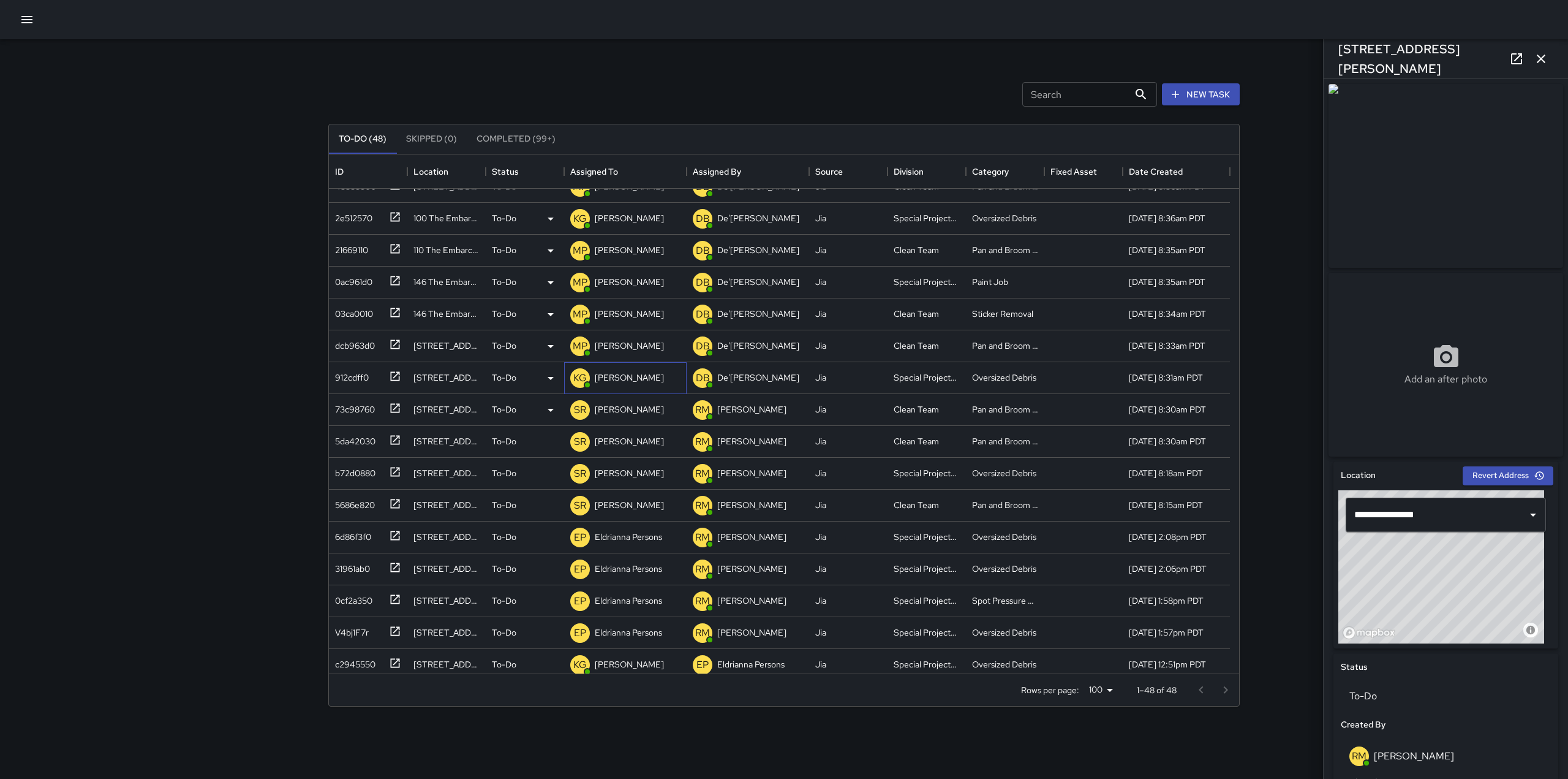
scroll to position [117, 0]
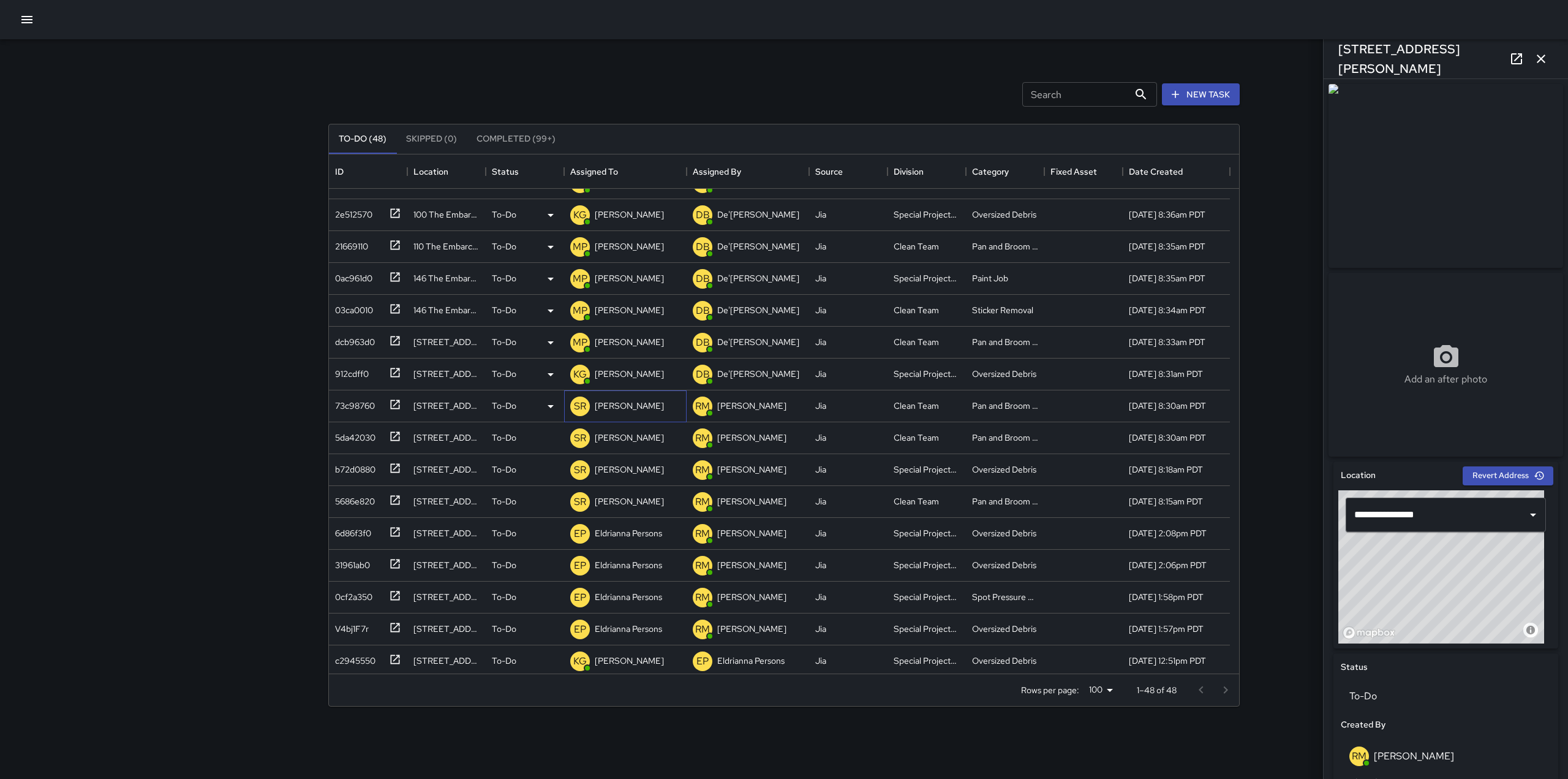
click at [594, 405] on div "[PERSON_NAME]" at bounding box center [630, 405] width 74 height 17
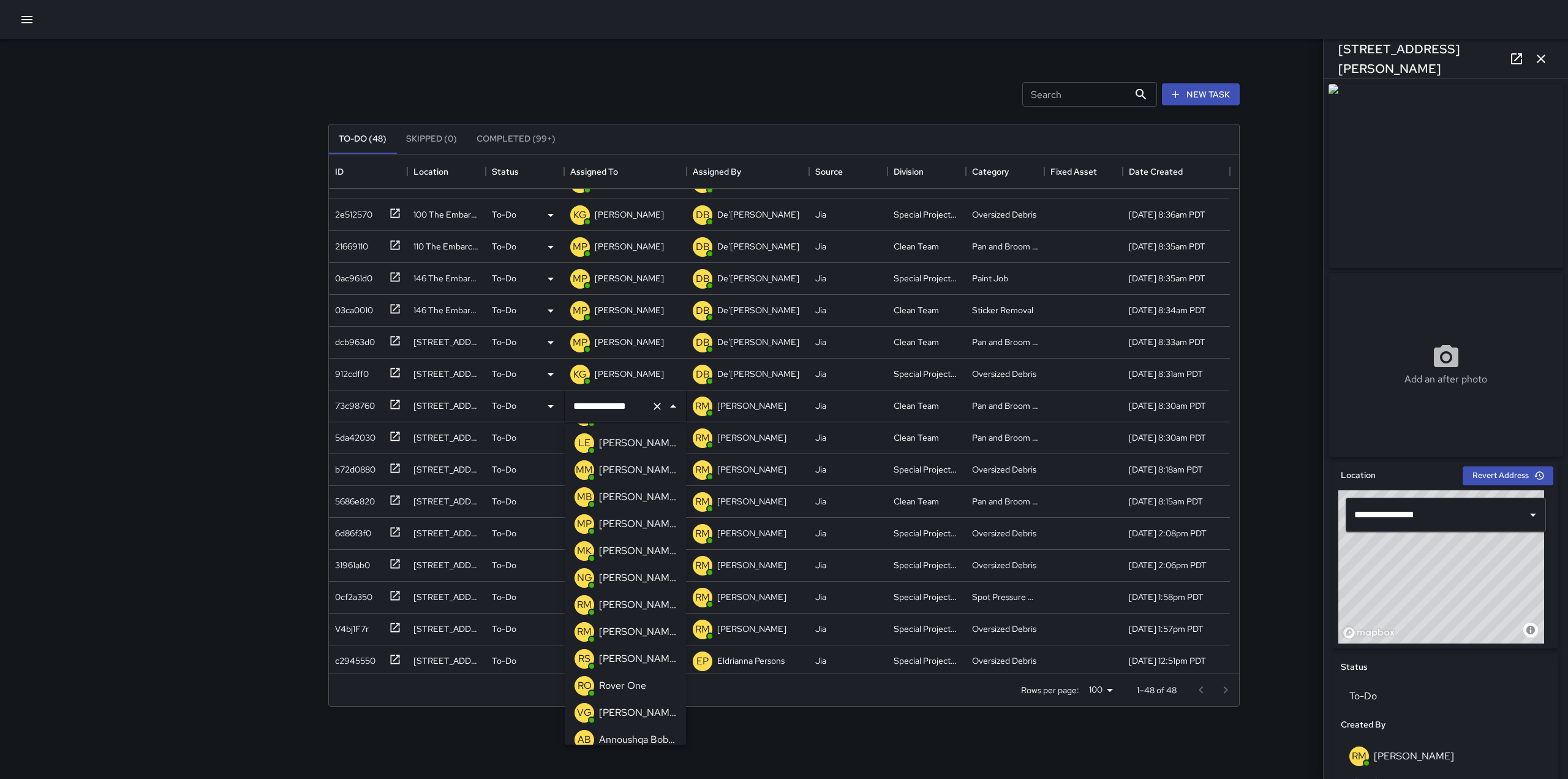
scroll to position [430, 0]
click at [627, 528] on p "[PERSON_NAME]" at bounding box center [638, 524] width 77 height 14
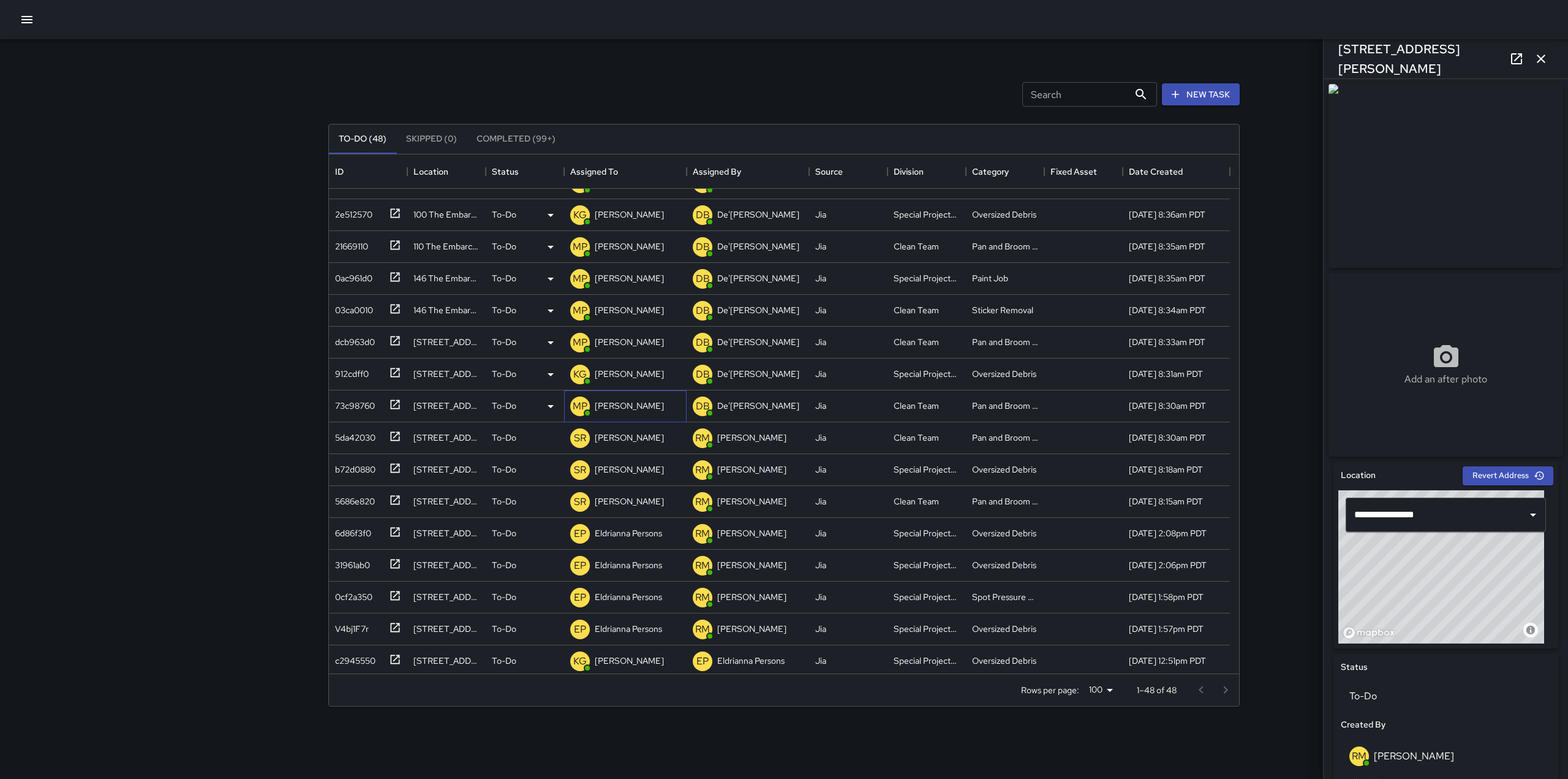
scroll to position [85, 0]
click at [646, 487] on div "SR [PERSON_NAME]" at bounding box center [625, 502] width 122 height 32
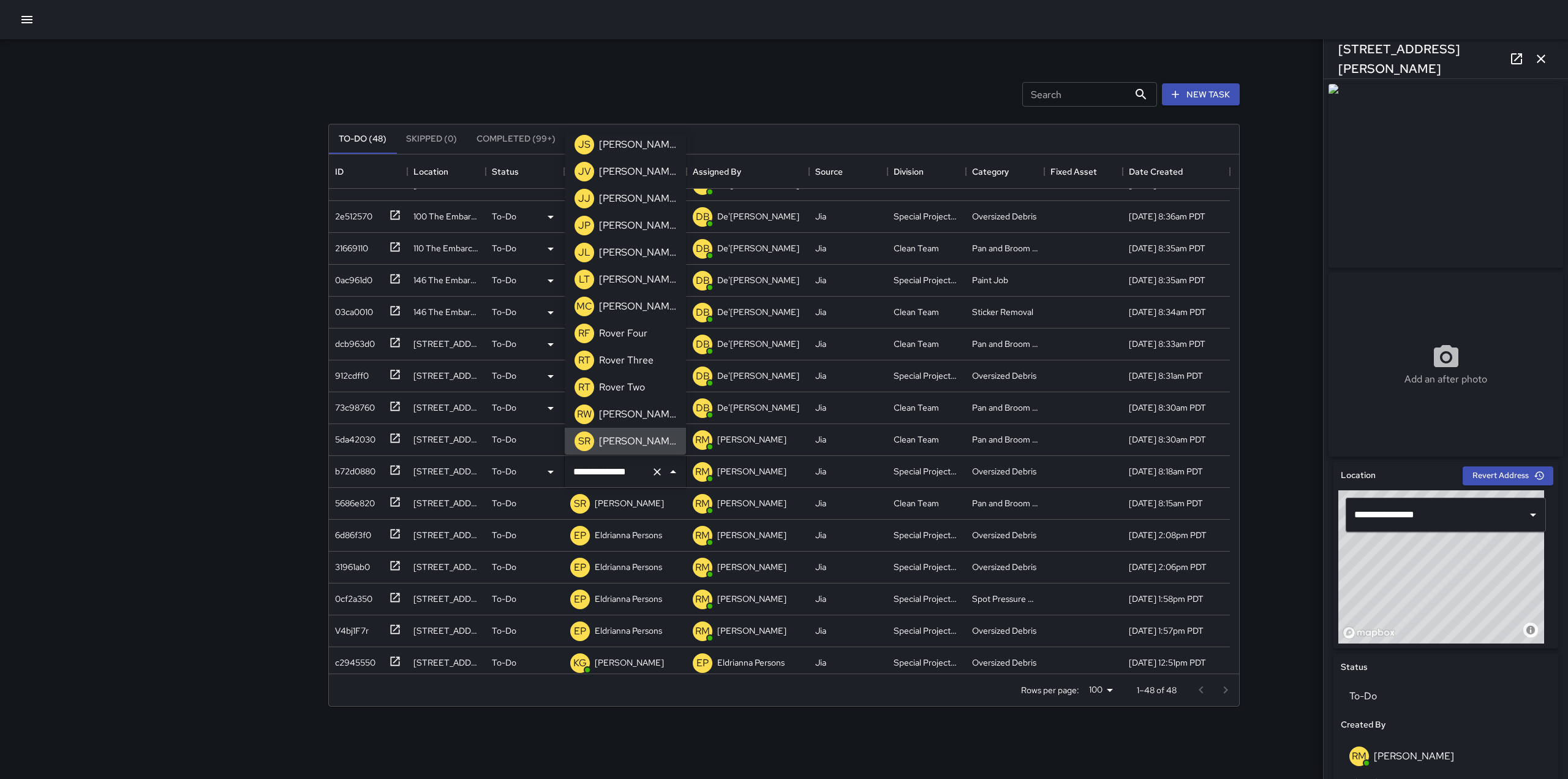
scroll to position [114, 0]
click at [544, 447] on icon at bounding box center [551, 441] width 14 height 14
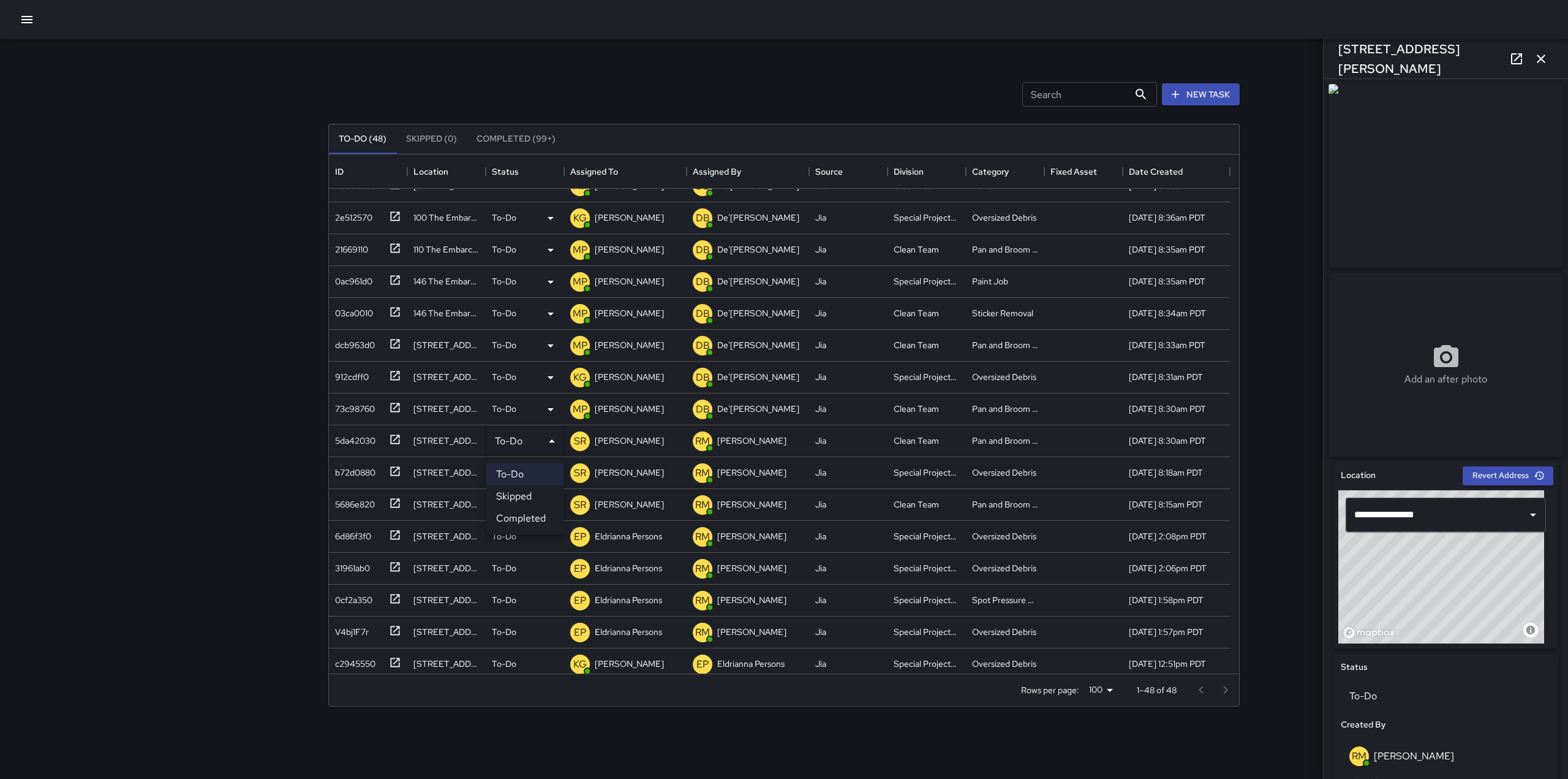
click at [625, 441] on div at bounding box center [784, 390] width 1568 height 779
click at [623, 431] on div "SR [PERSON_NAME]" at bounding box center [617, 442] width 99 height 25
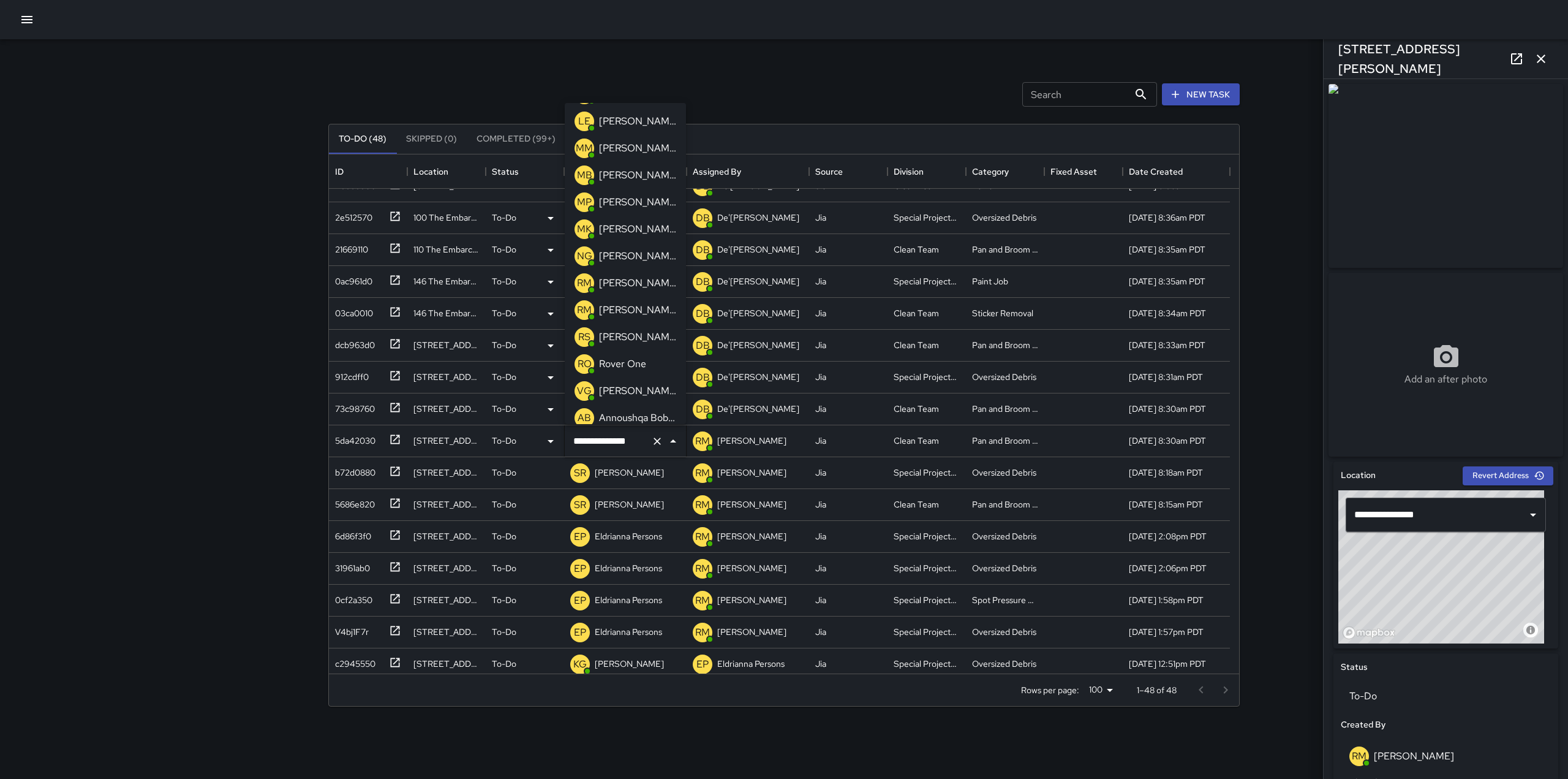
scroll to position [429, 0]
click at [627, 207] on p "[PERSON_NAME]" at bounding box center [638, 204] width 77 height 14
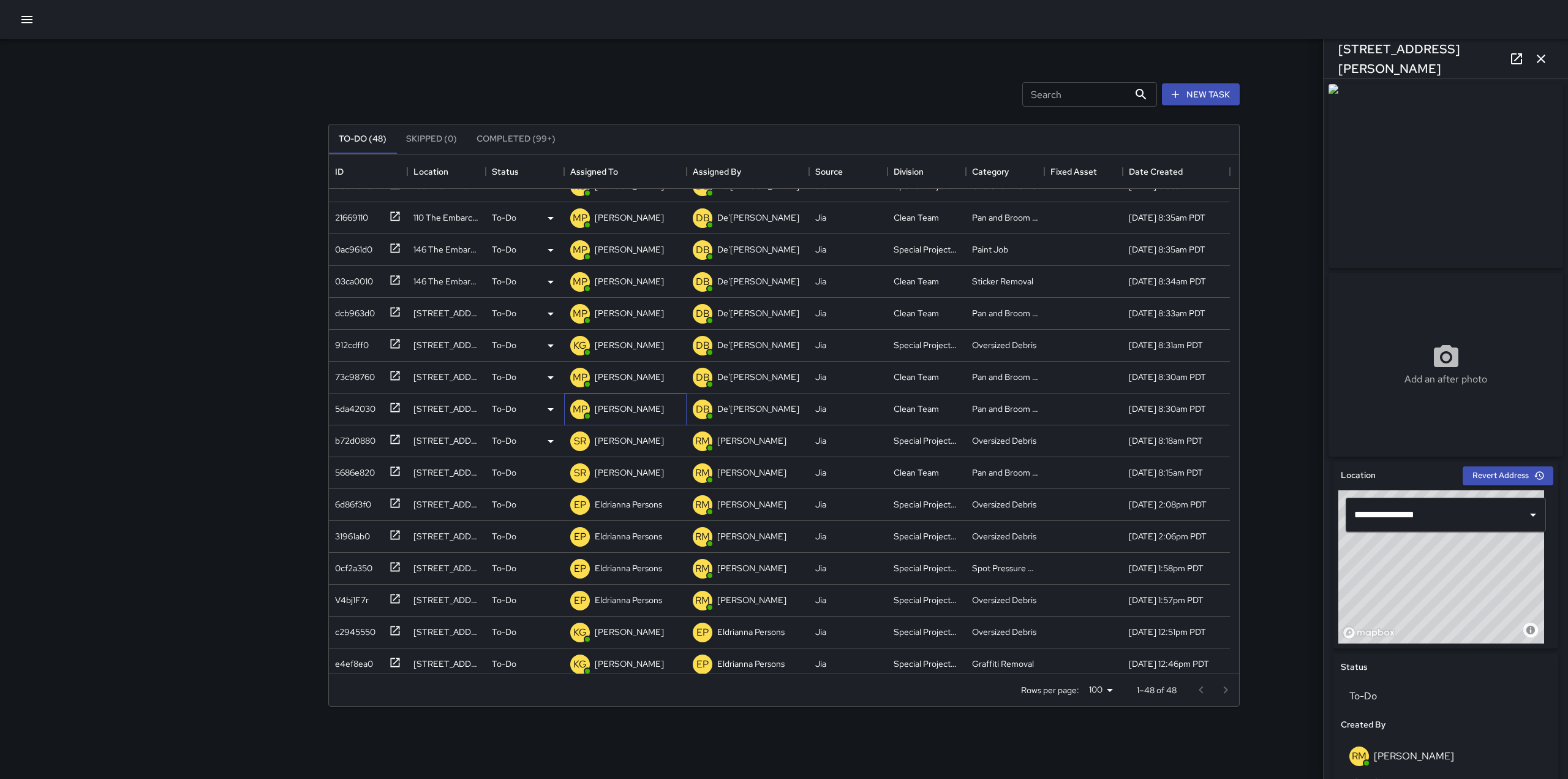
scroll to position [150, 0]
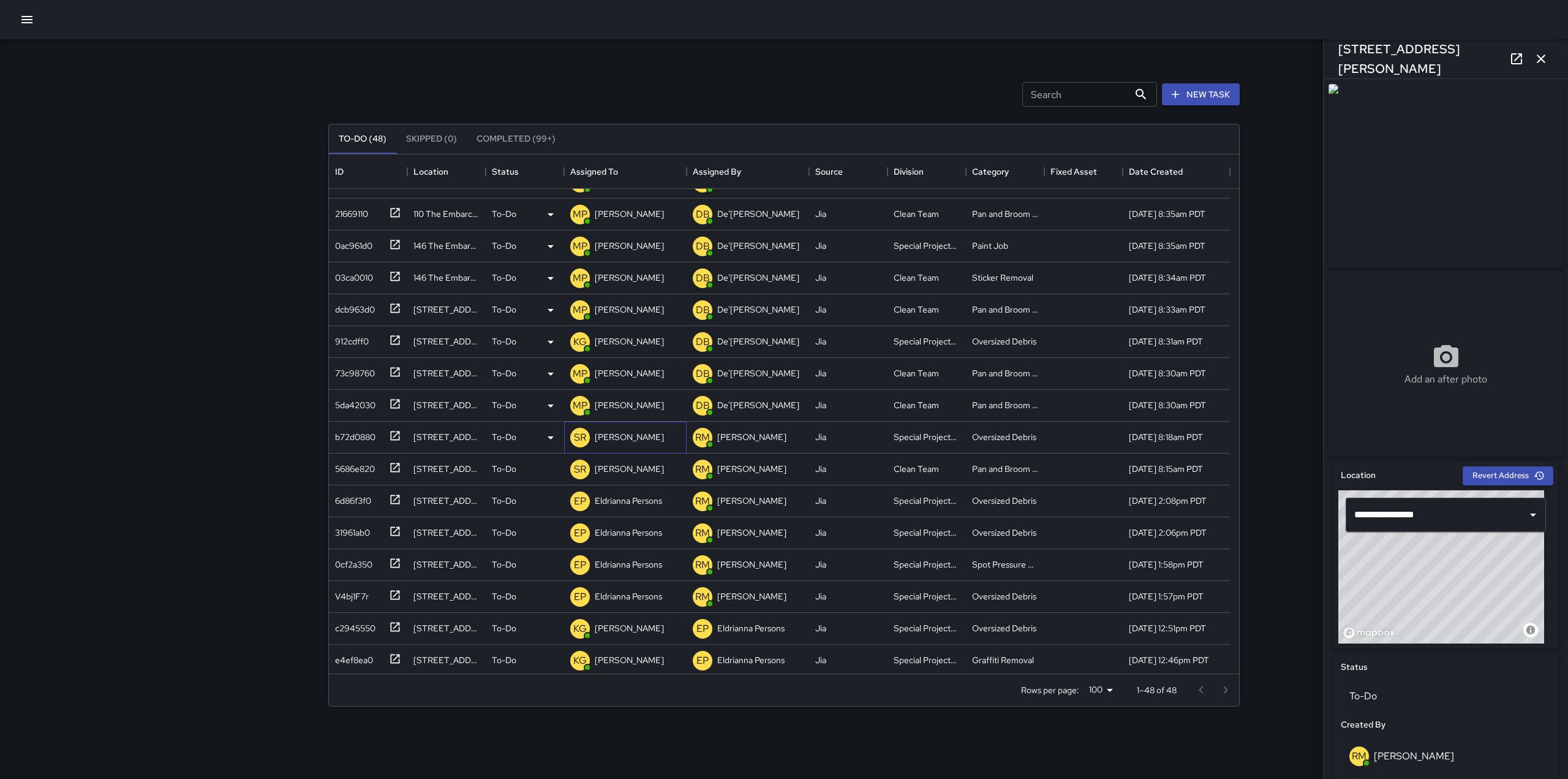
click at [603, 440] on p "[PERSON_NAME]" at bounding box center [629, 437] width 69 height 12
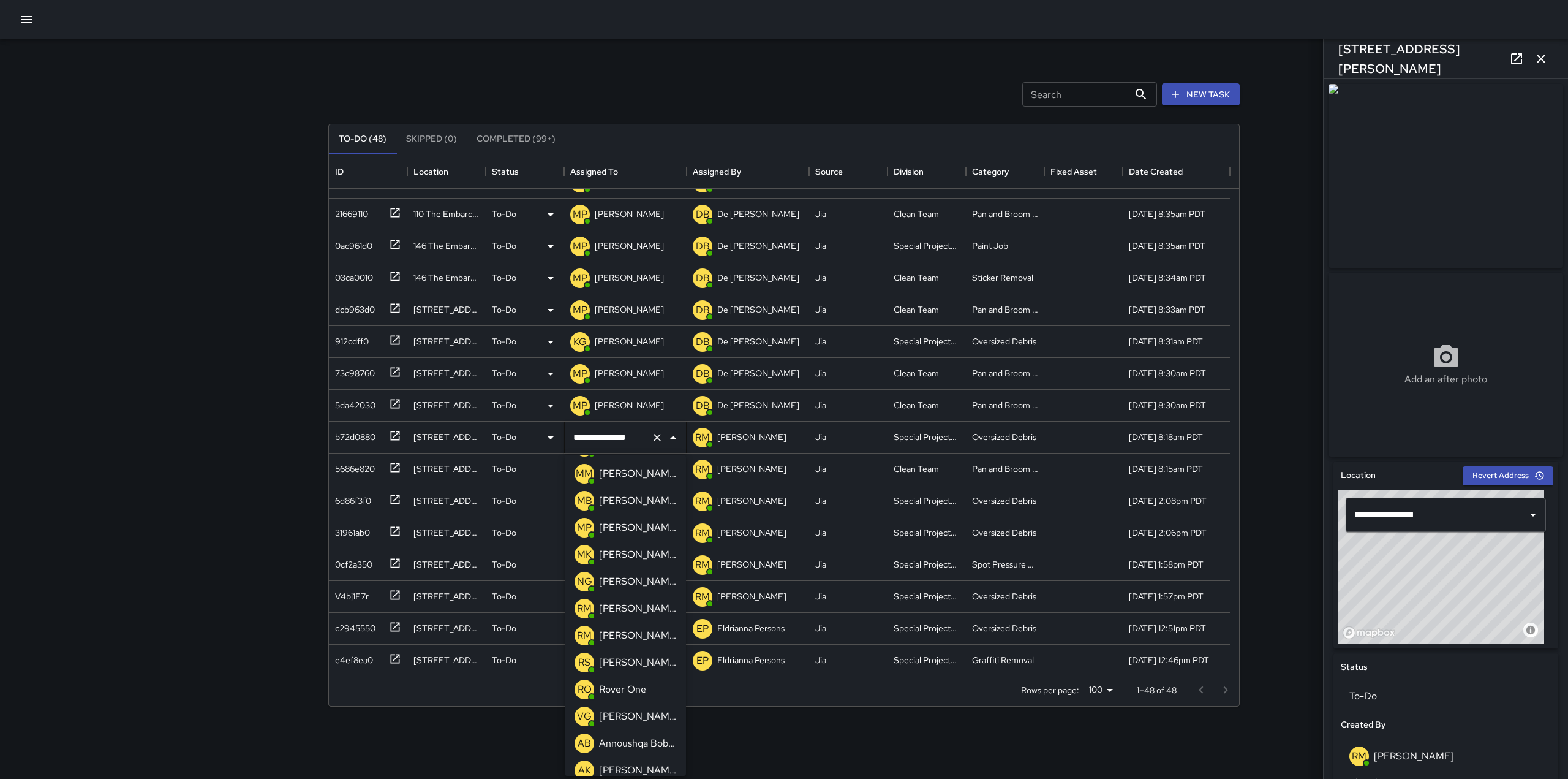
scroll to position [458, 0]
click at [632, 538] on div "[PERSON_NAME]" at bounding box center [638, 528] width 82 height 20
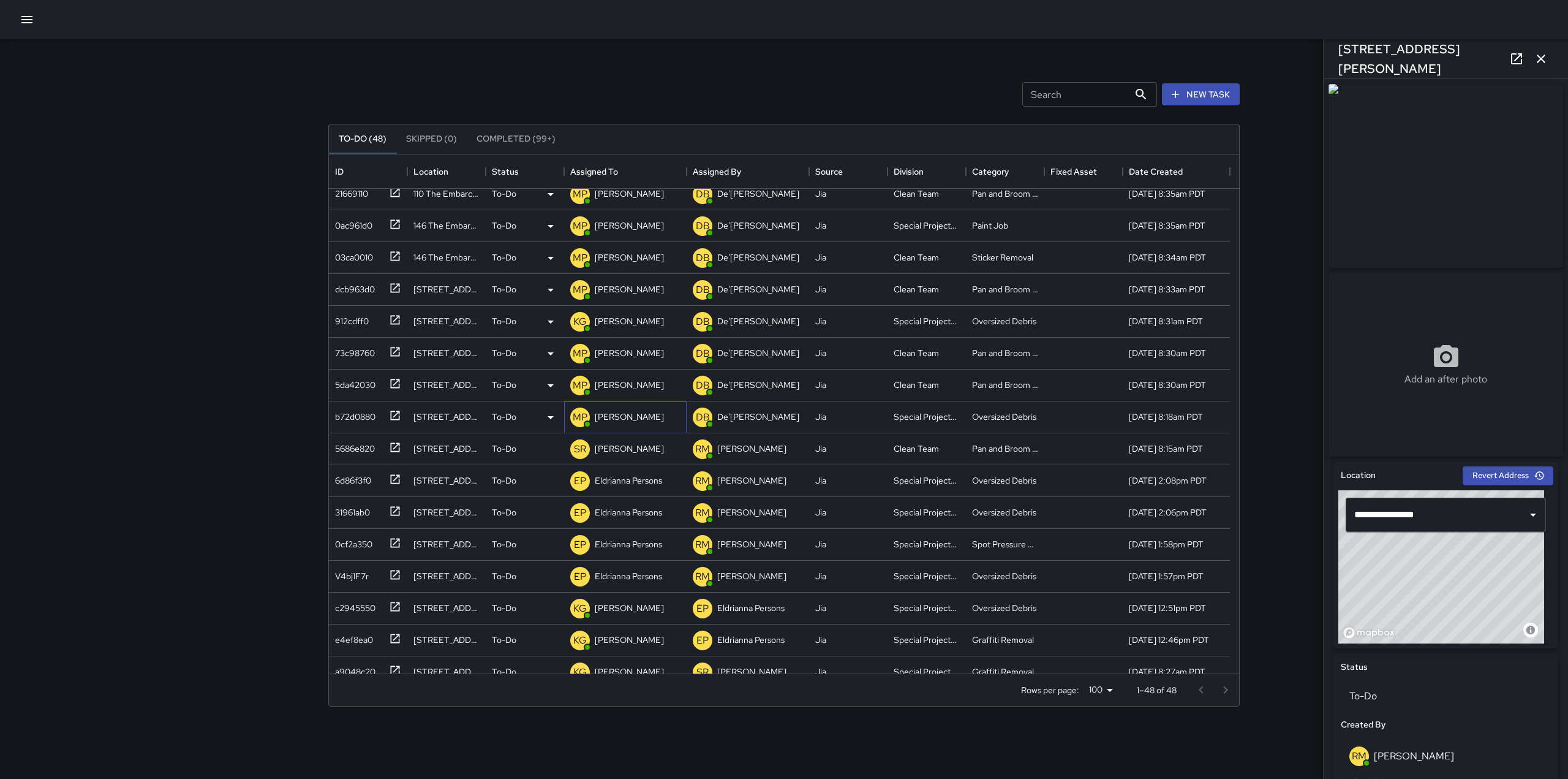
scroll to position [187, 0]
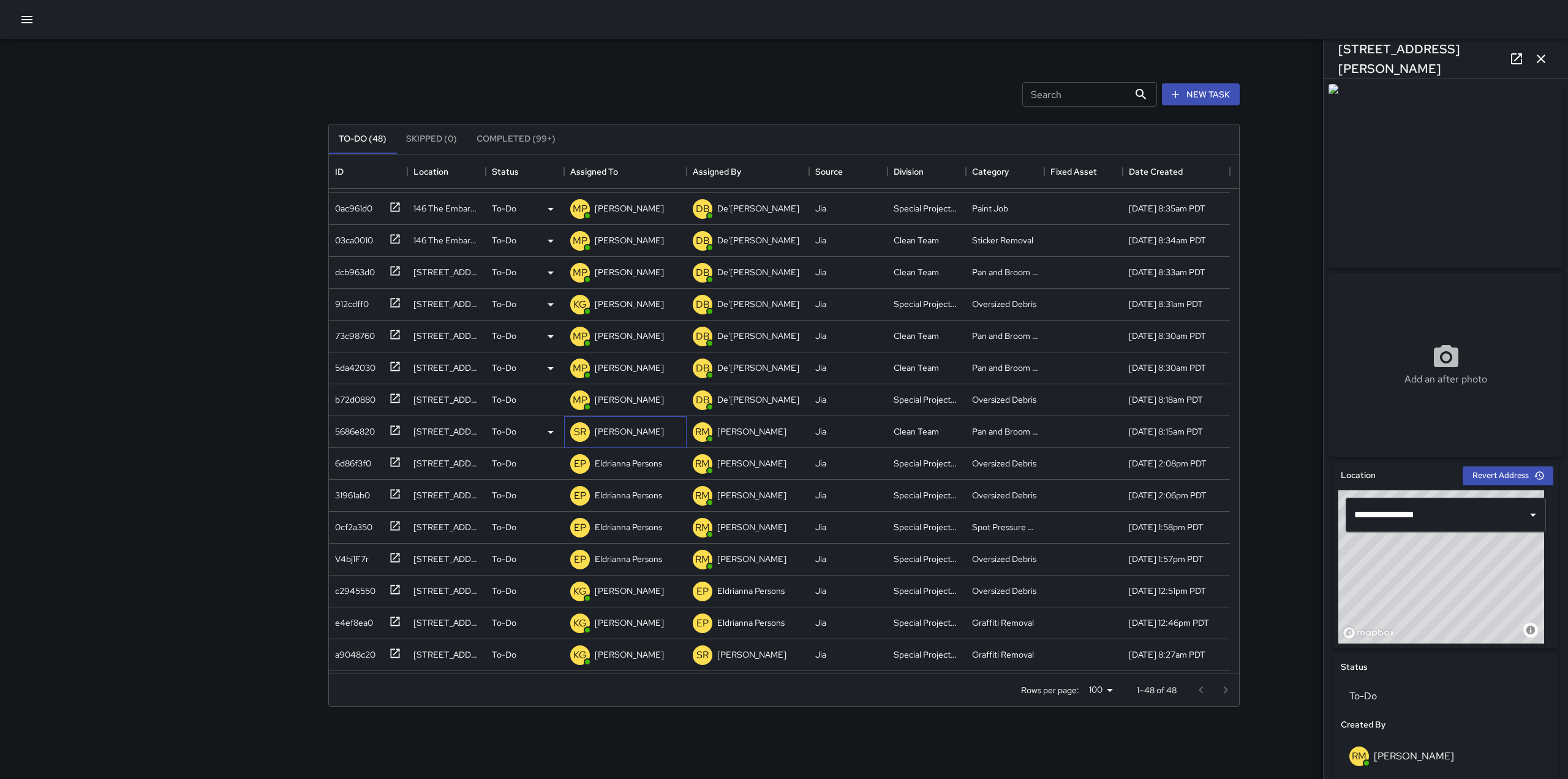
click at [629, 433] on p "[PERSON_NAME]" at bounding box center [629, 431] width 69 height 12
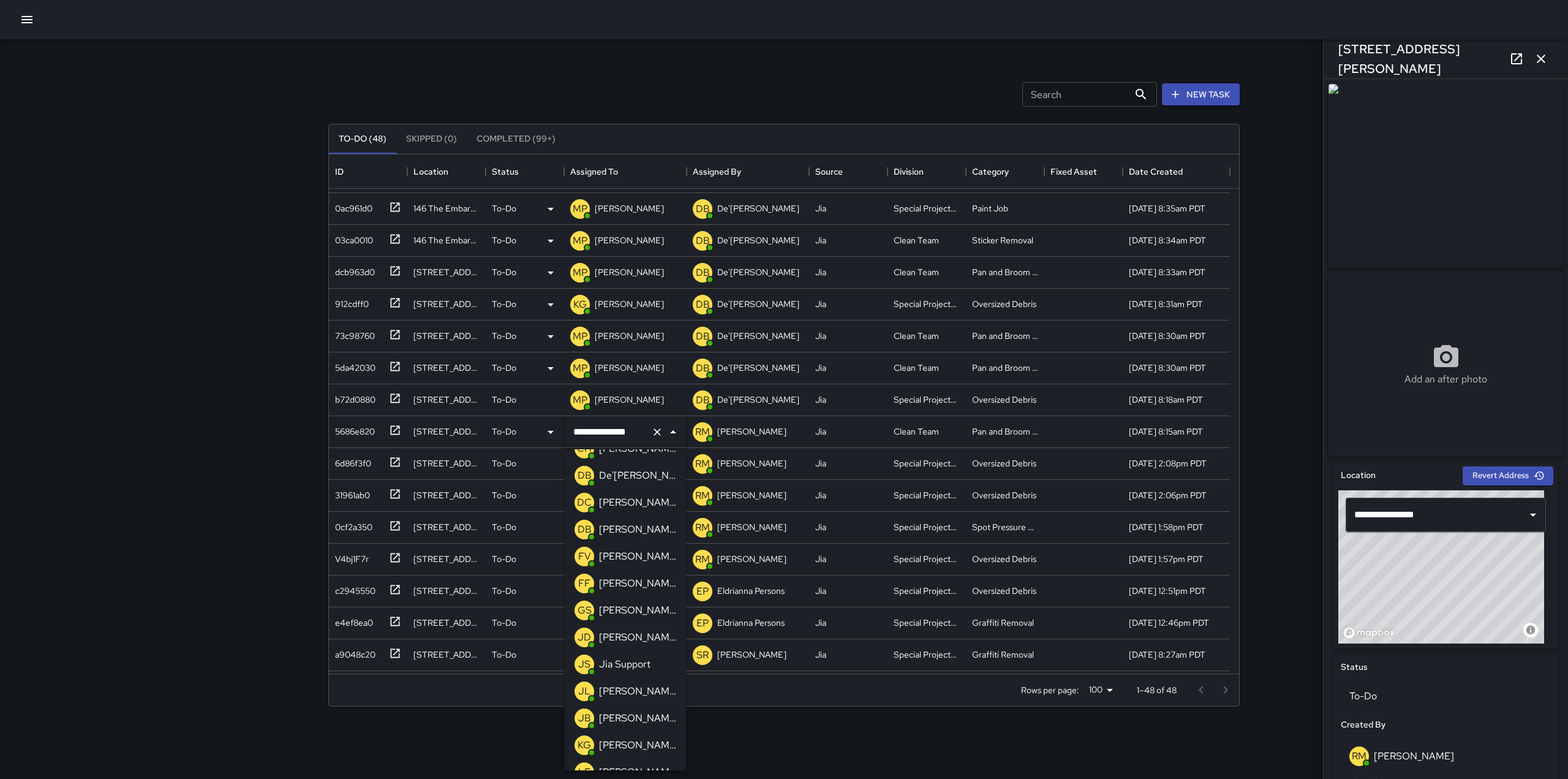
scroll to position [126, 0]
click at [629, 526] on p "[PERSON_NAME]" at bounding box center [638, 530] width 77 height 14
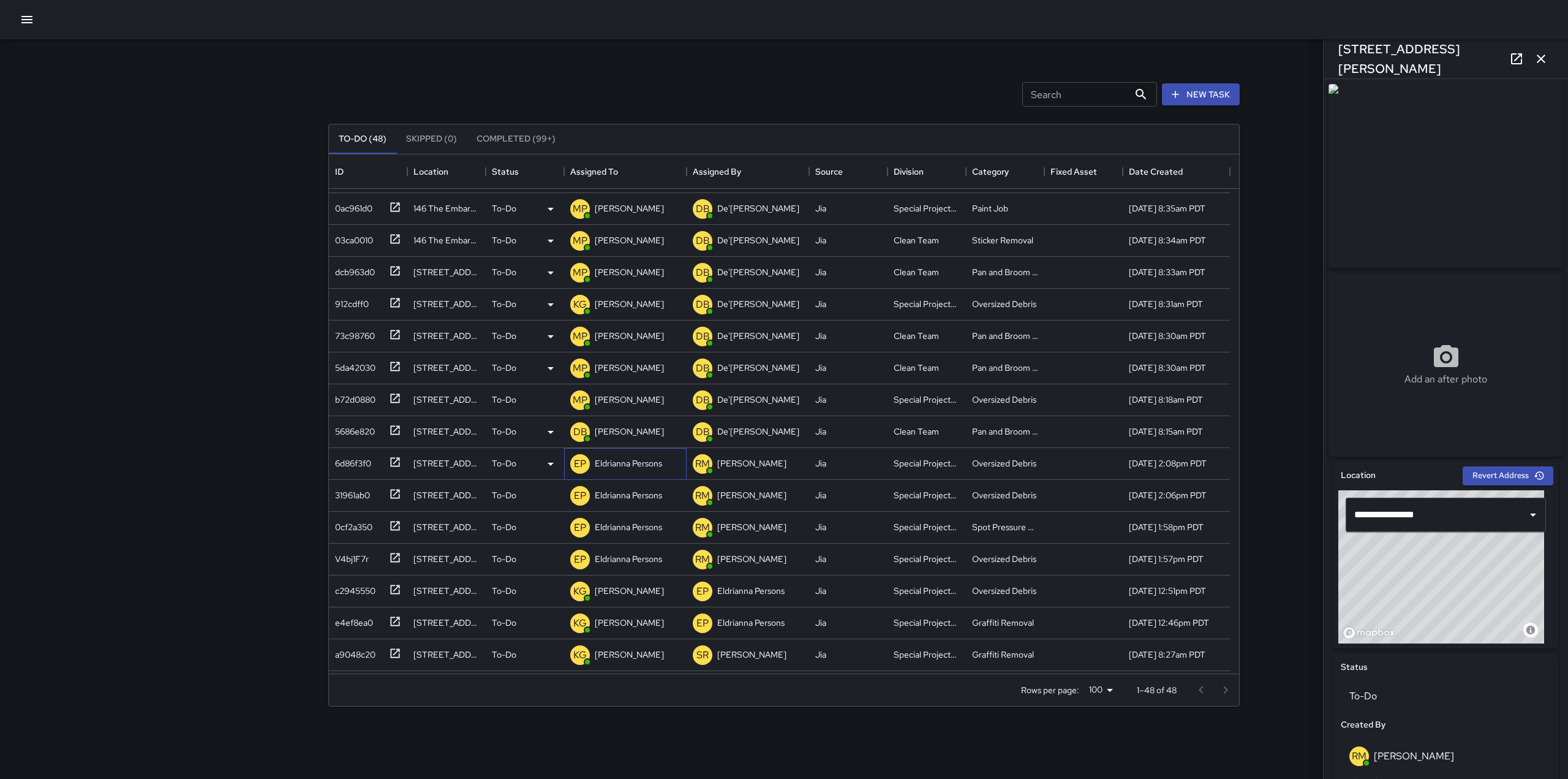
click at [604, 466] on p "Eldrianna Persons" at bounding box center [628, 464] width 67 height 12
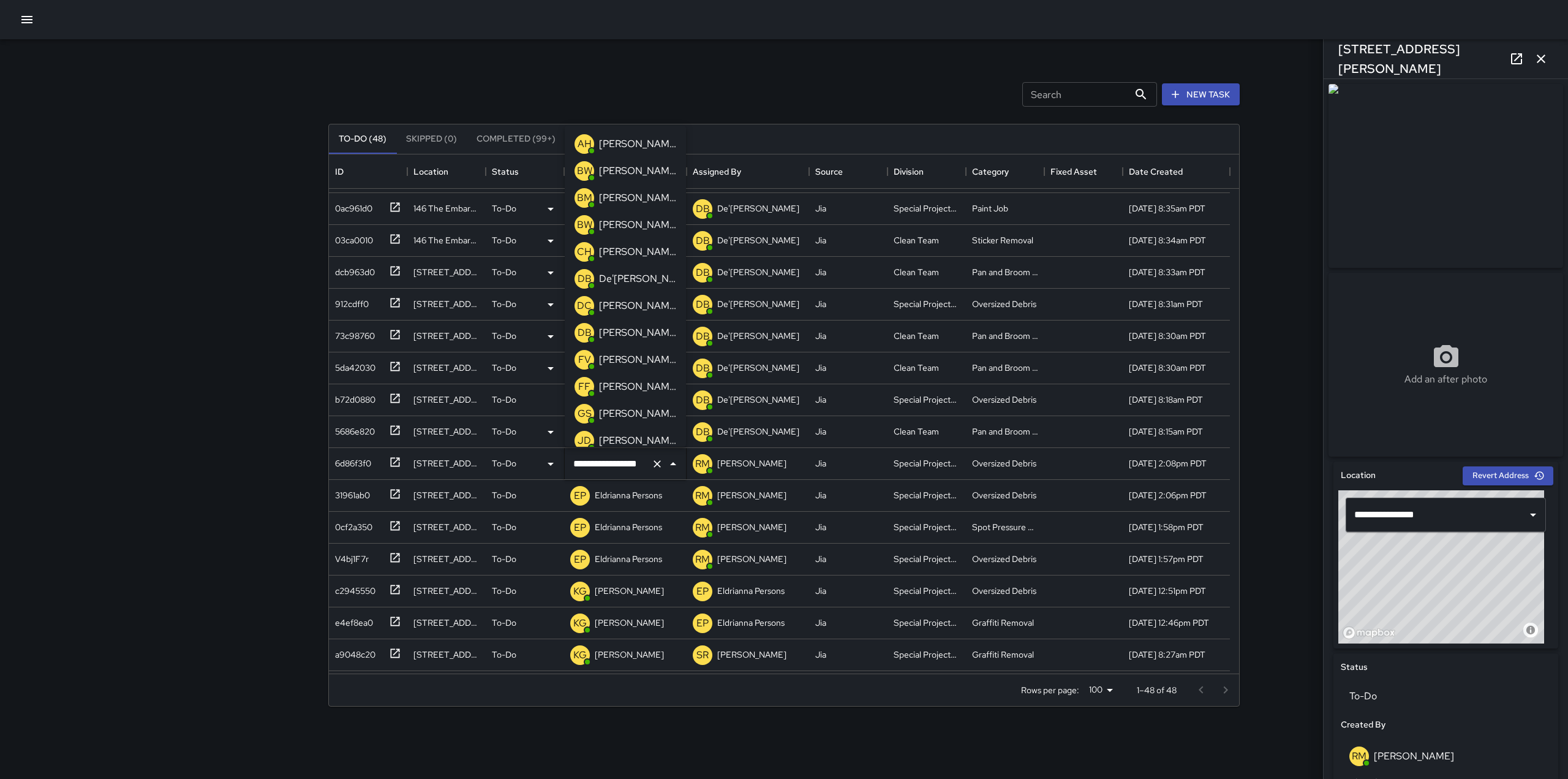
scroll to position [736, 0]
type input "**********"
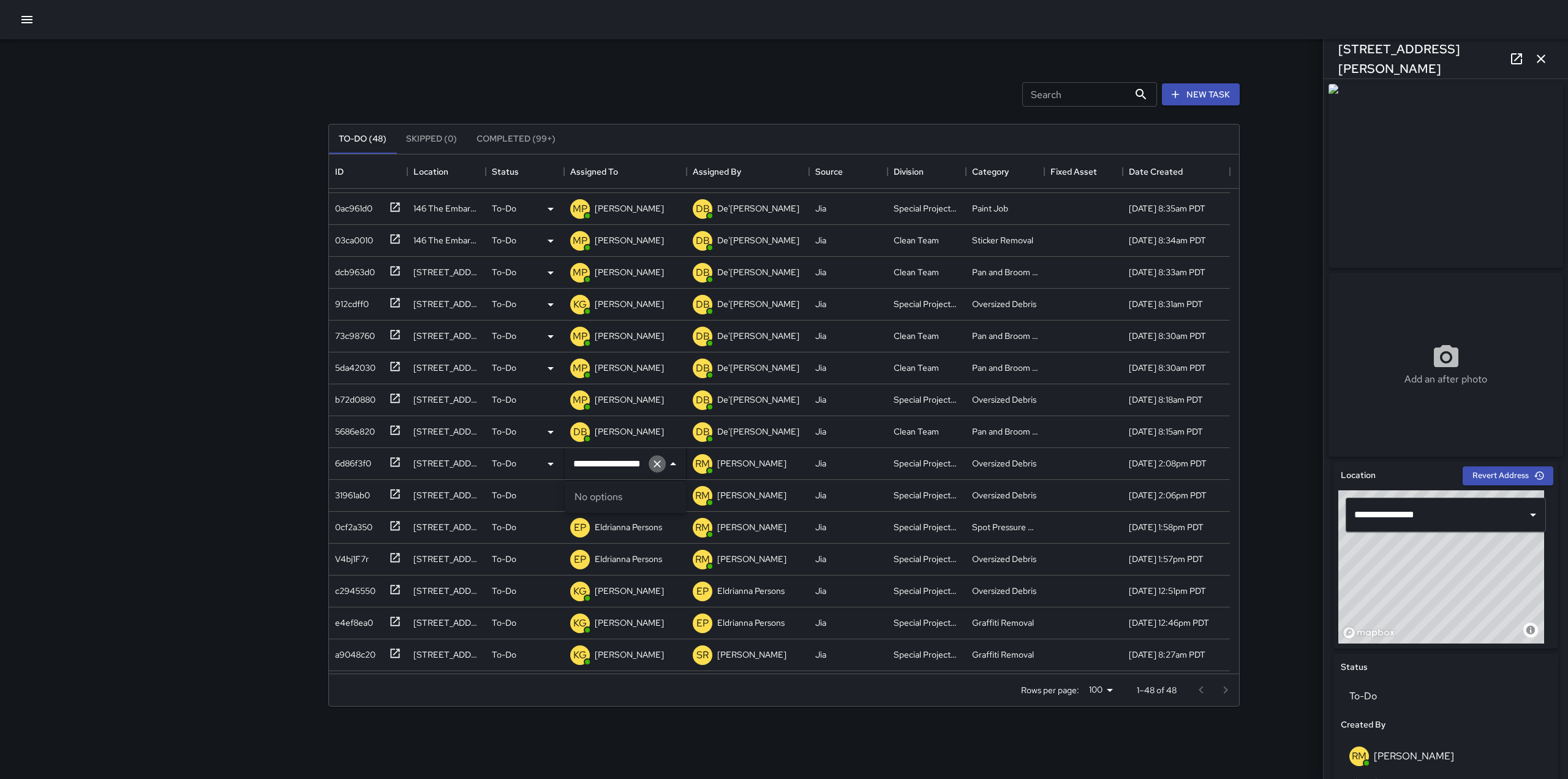
click at [658, 464] on icon "Clear" at bounding box center [657, 464] width 8 height 8
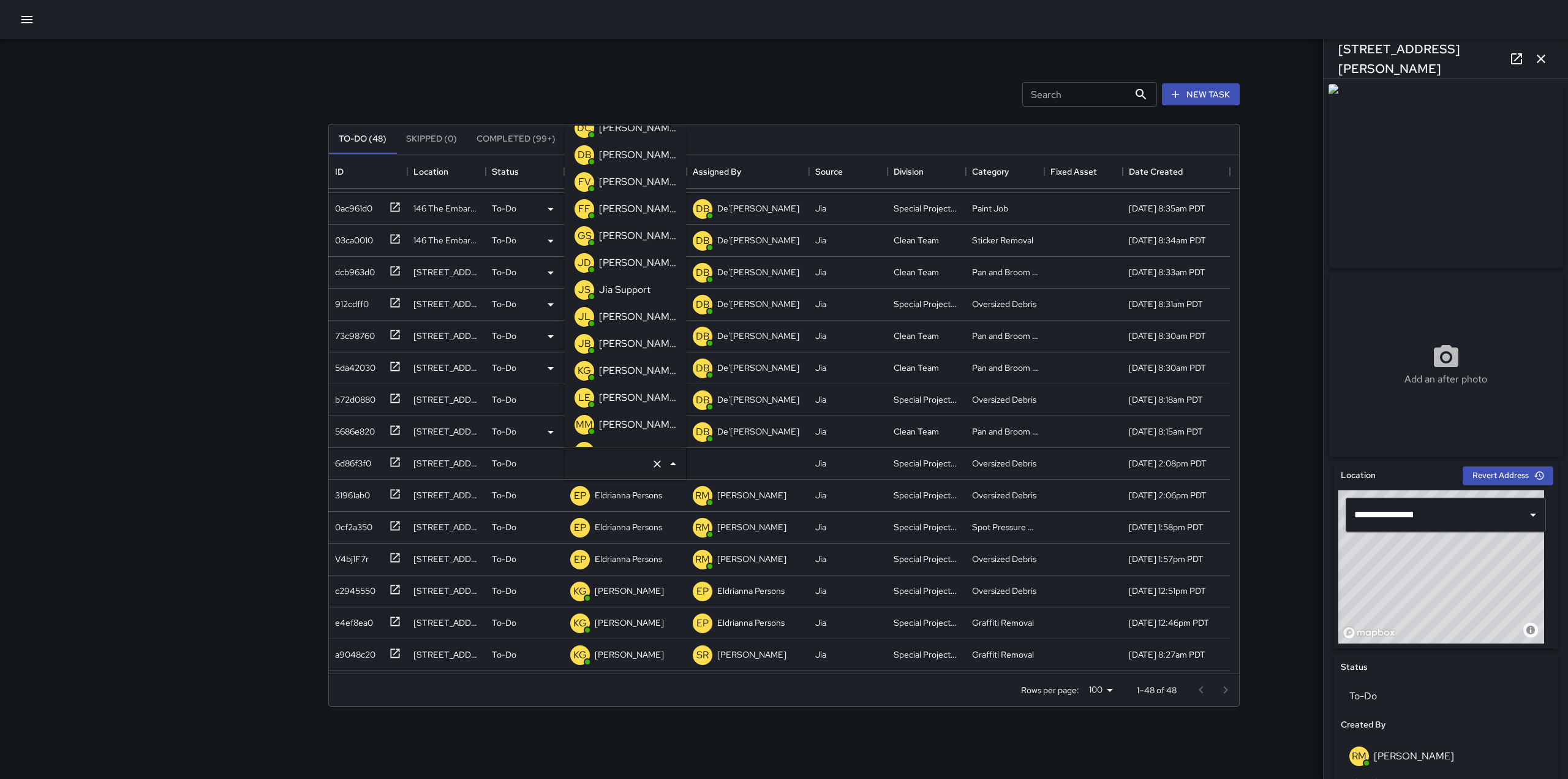
scroll to position [179, 0]
click at [634, 365] on p "[PERSON_NAME]" at bounding box center [638, 370] width 77 height 14
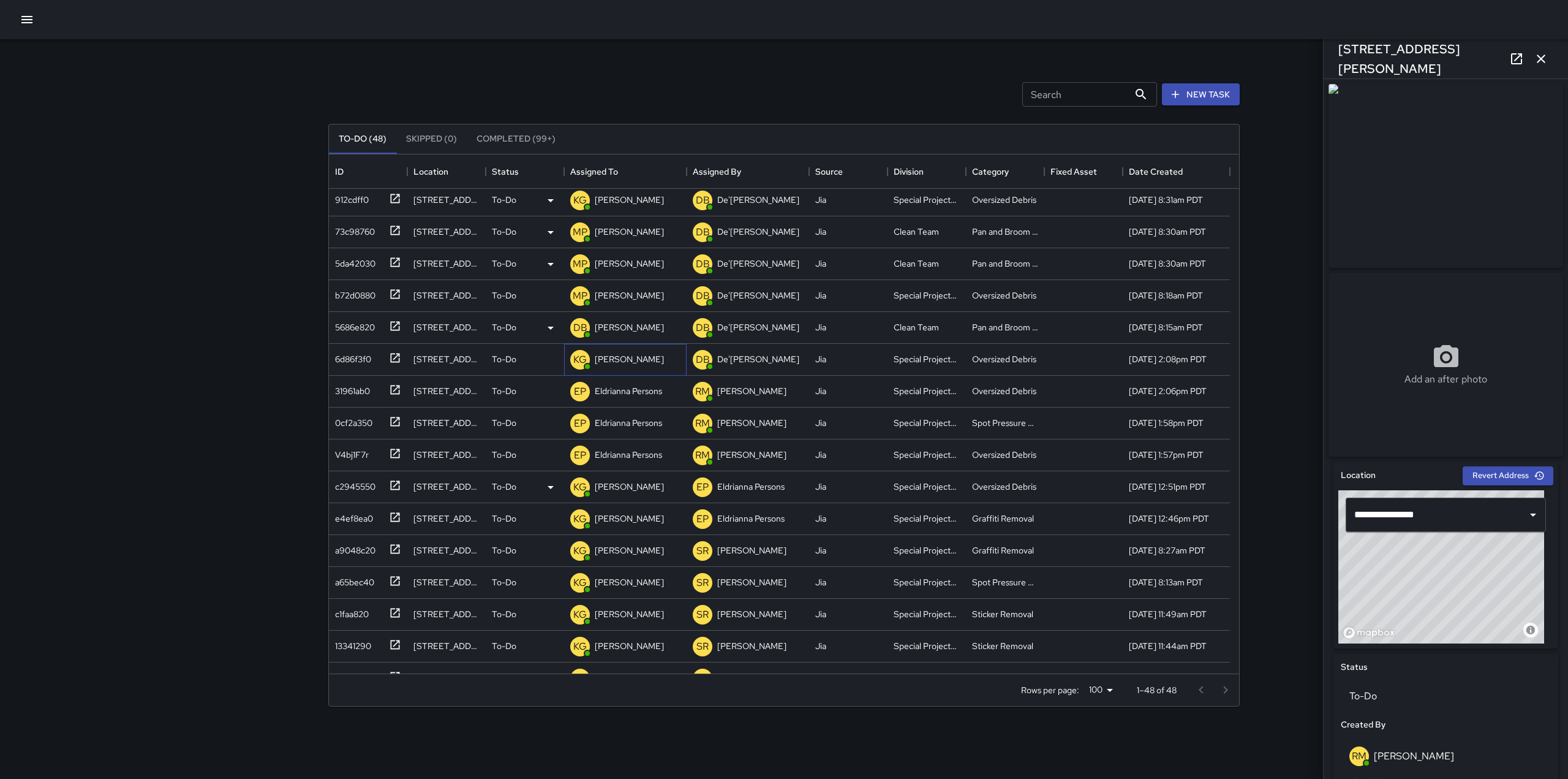
scroll to position [286, 0]
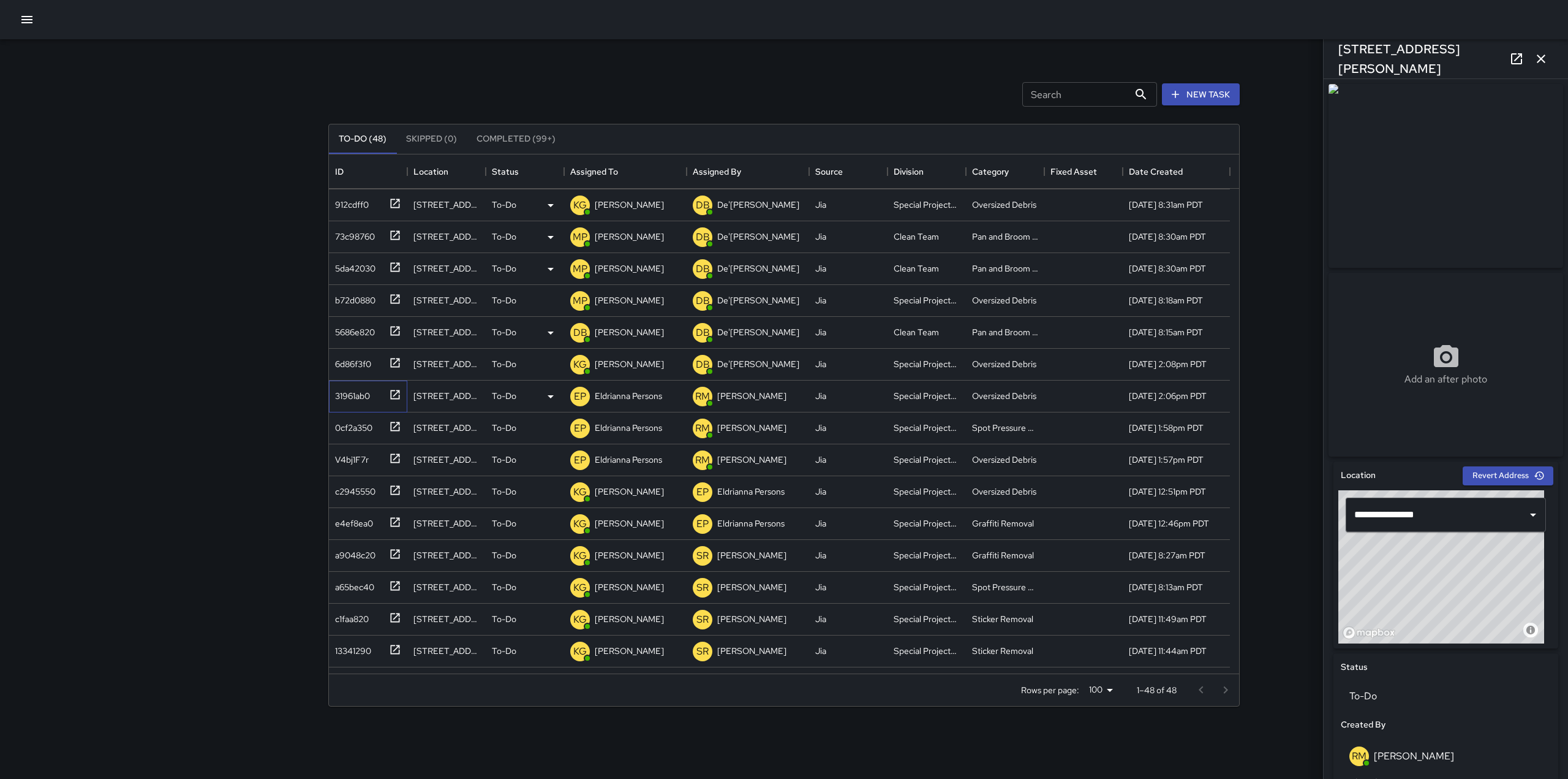
click at [398, 390] on icon at bounding box center [395, 394] width 9 height 9
click at [646, 400] on p "Eldrianna Persons" at bounding box center [628, 396] width 67 height 12
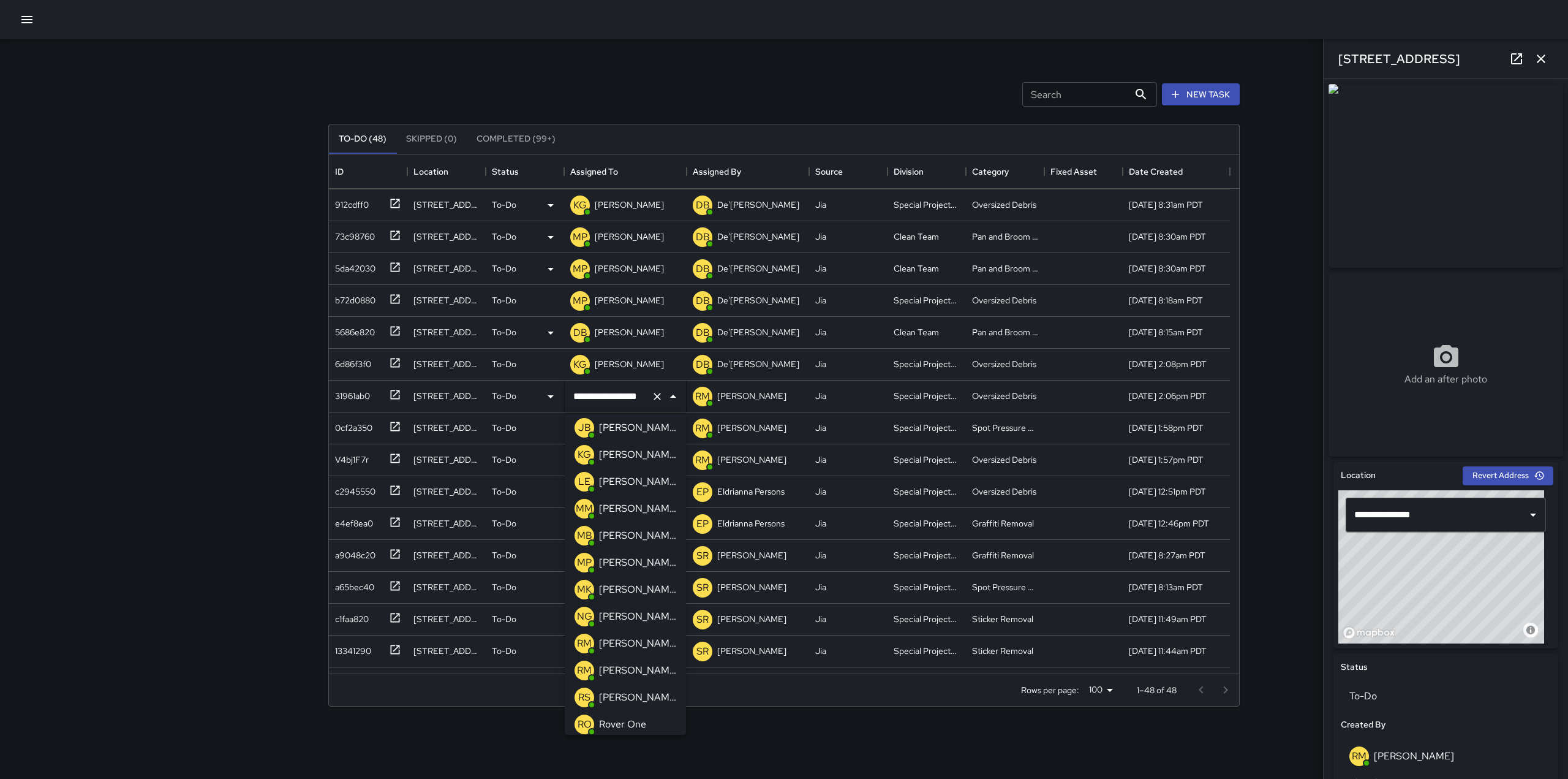
scroll to position [339, 0]
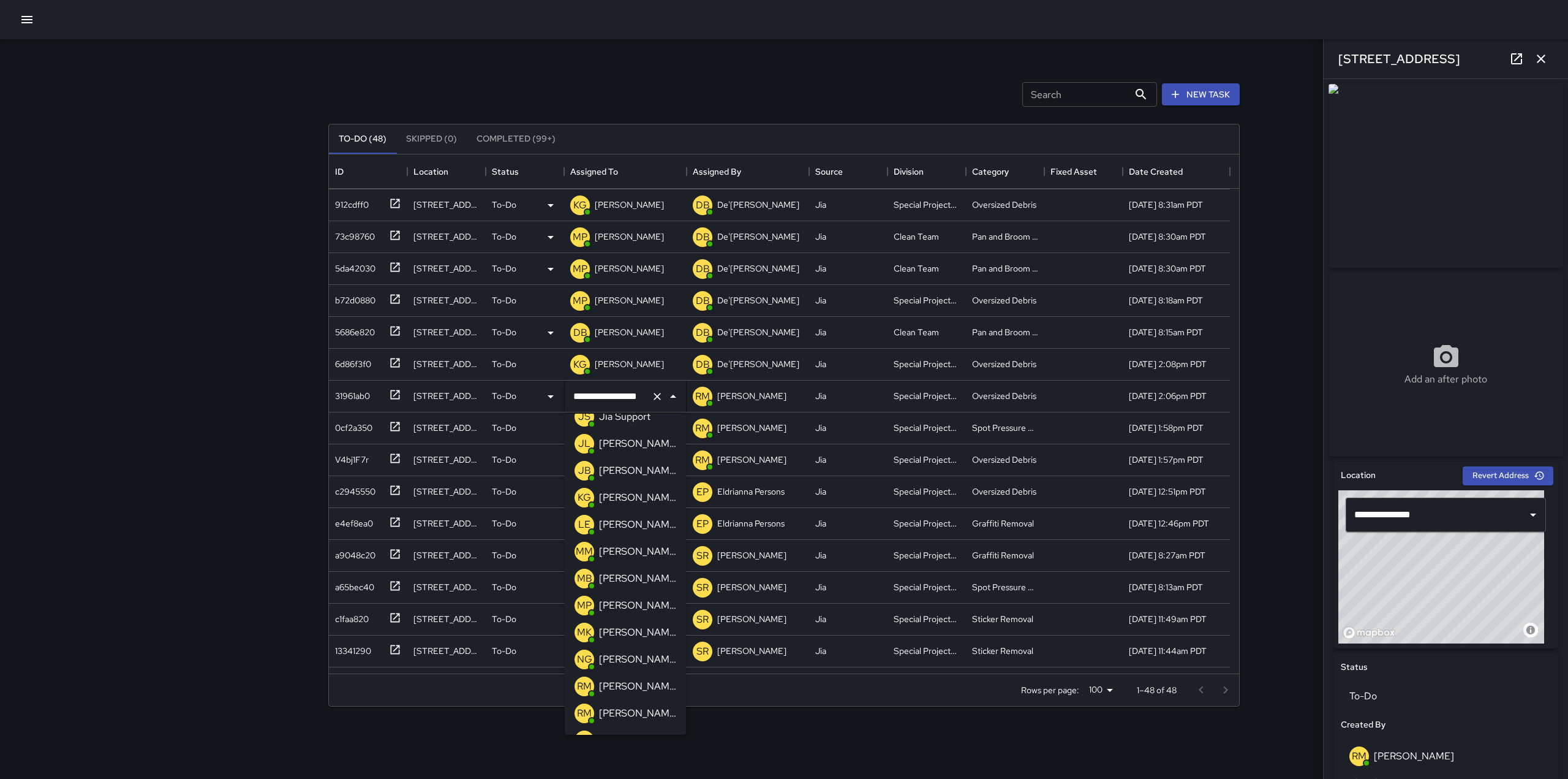
click at [625, 501] on p "[PERSON_NAME]" at bounding box center [638, 497] width 77 height 14
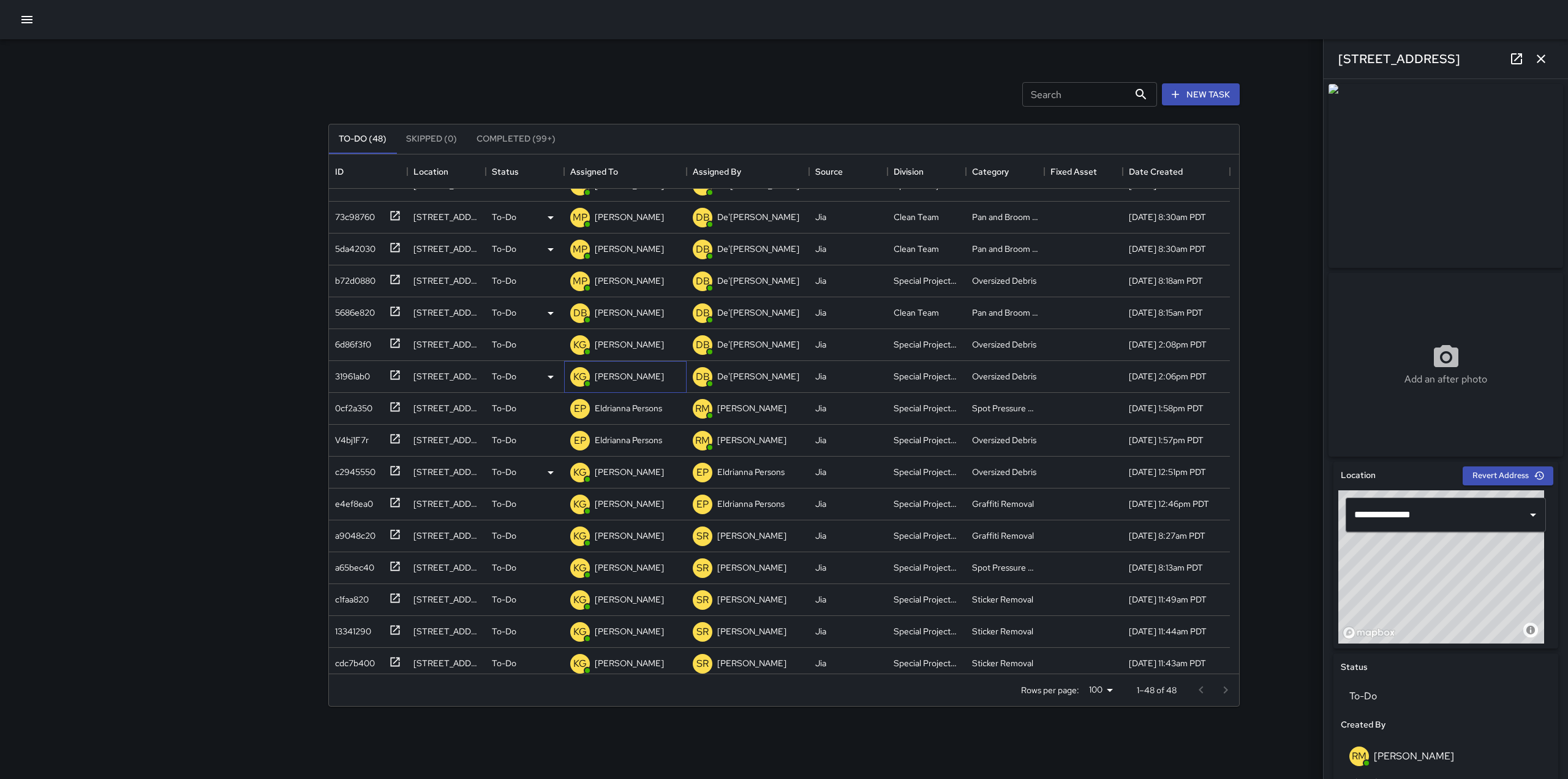
scroll to position [306, 0]
click at [623, 416] on div "Eldrianna Persons" at bounding box center [628, 407] width 72 height 17
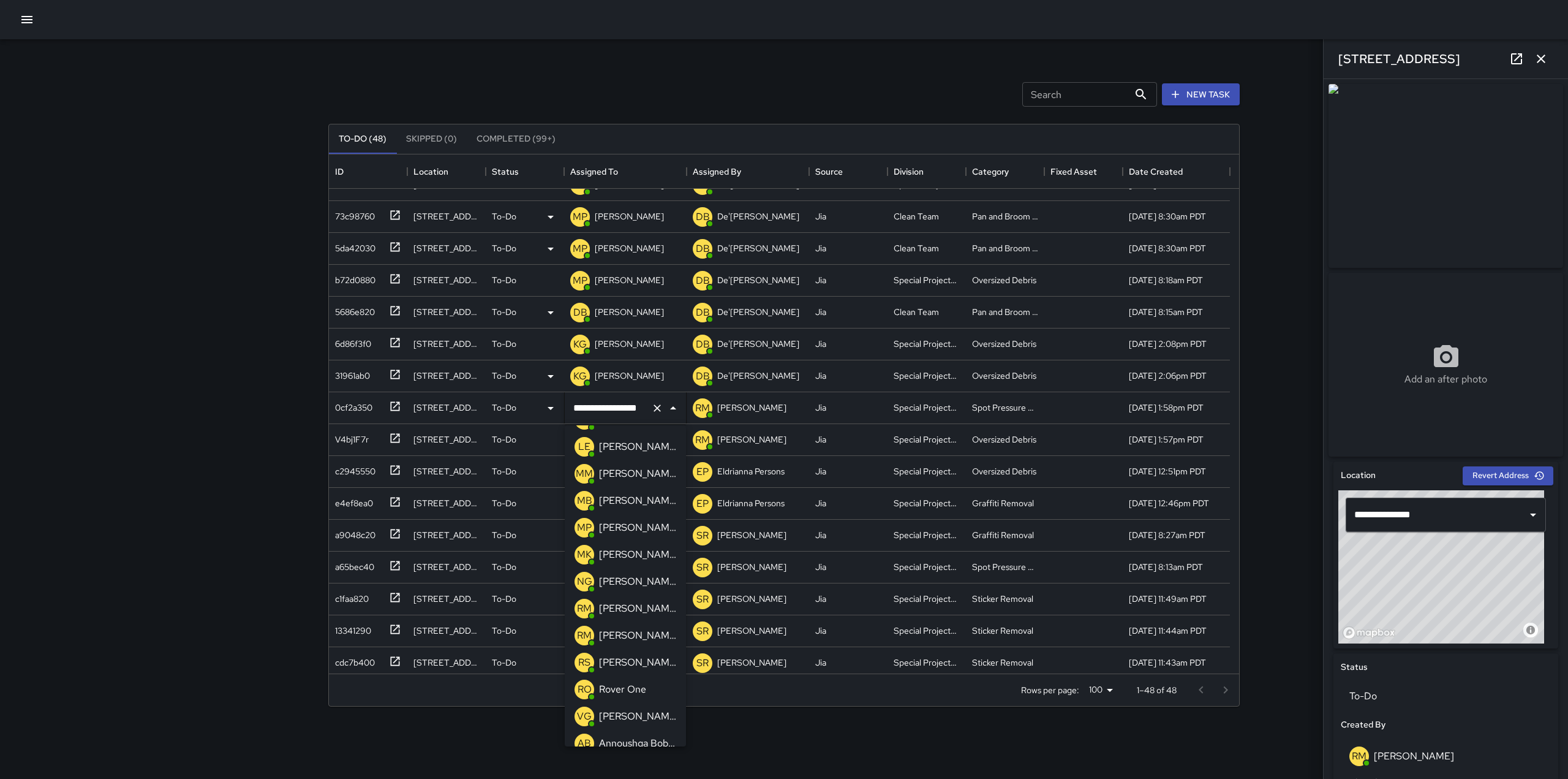
scroll to position [428, 0]
click at [625, 522] on p "[PERSON_NAME]" at bounding box center [638, 528] width 77 height 14
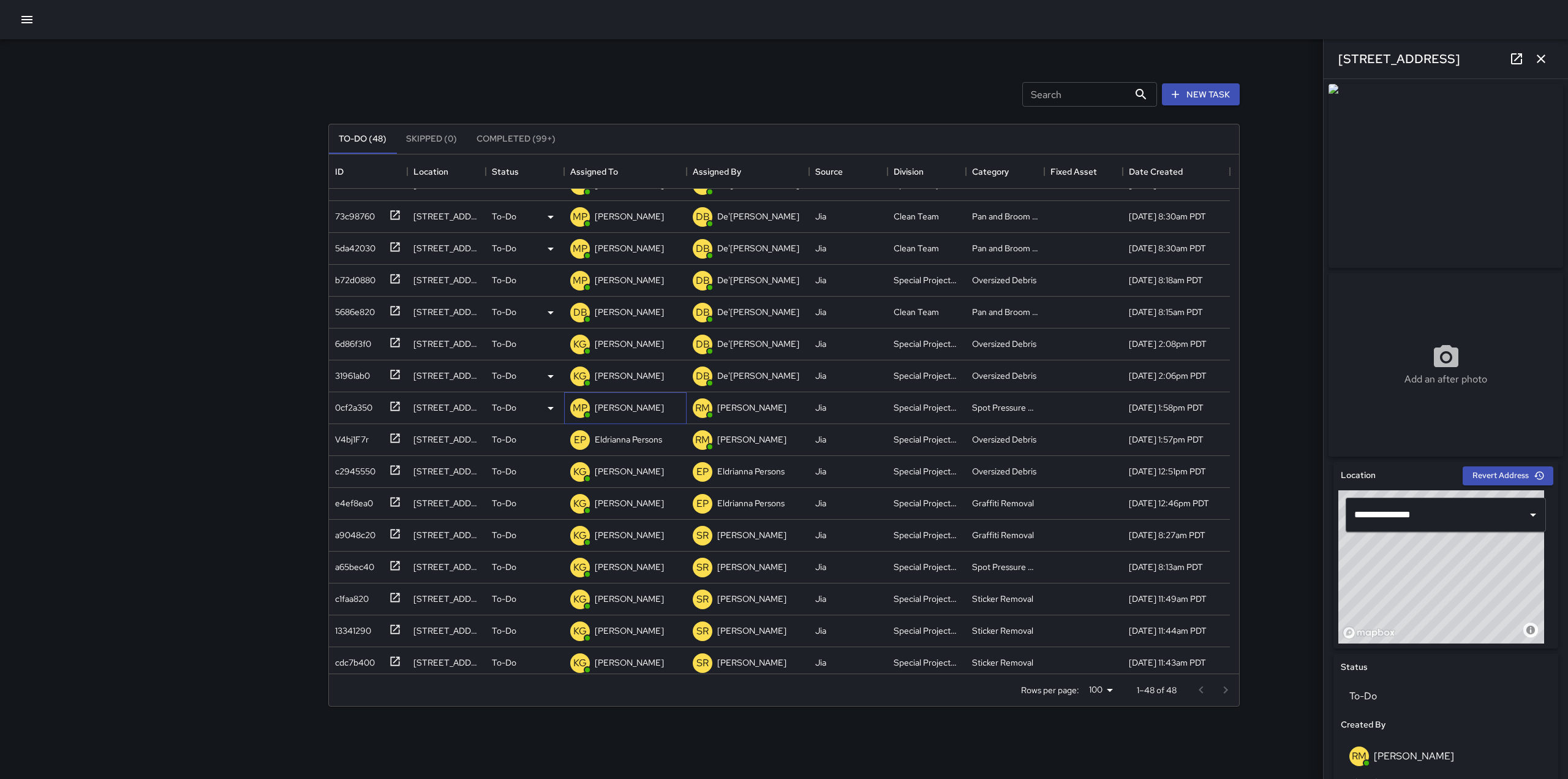
scroll to position [275, 0]
click at [631, 467] on p "Eldrianna Persons" at bounding box center [628, 471] width 67 height 12
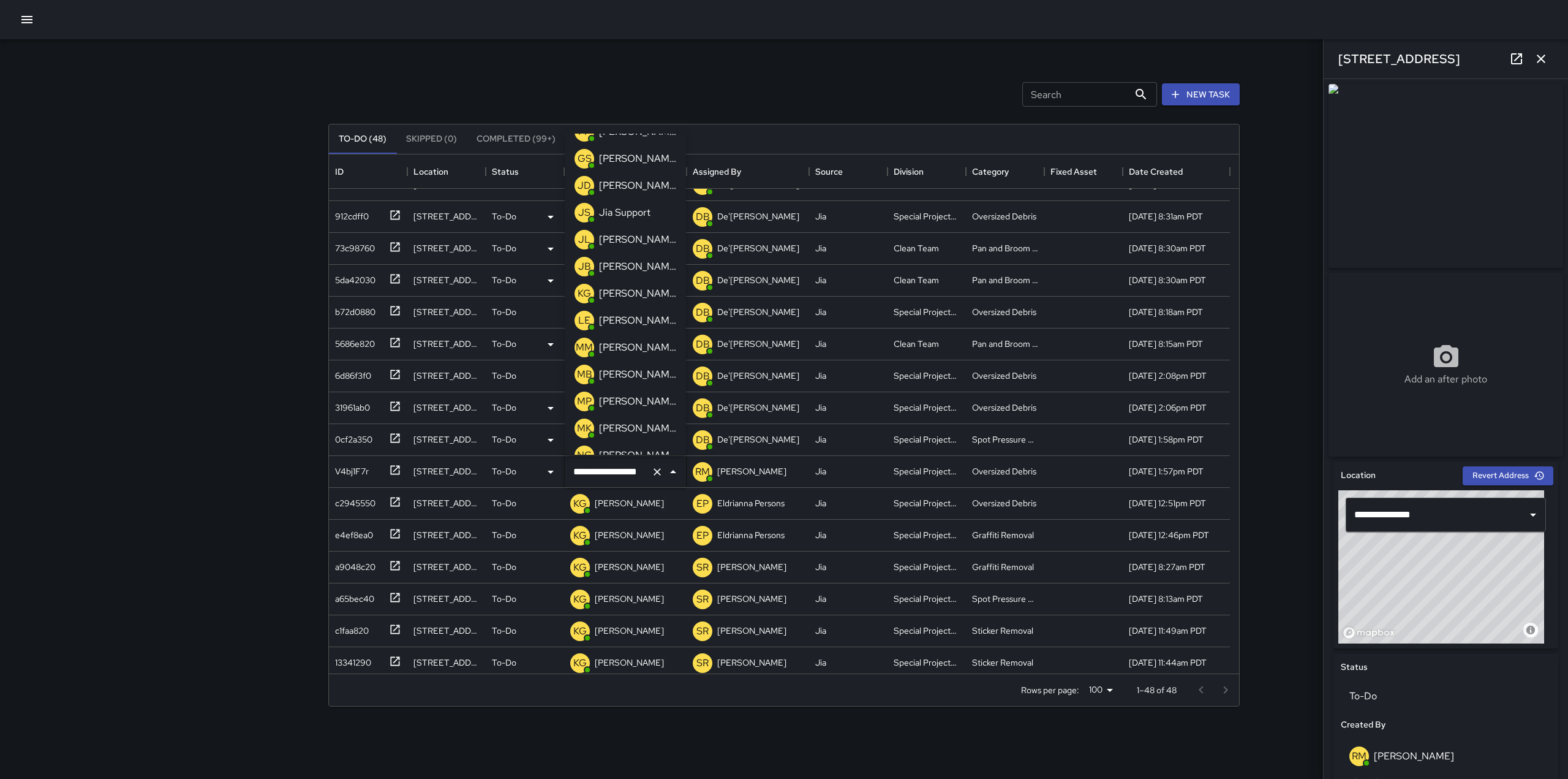
scroll to position [262, 0]
click at [616, 301] on p "[PERSON_NAME]" at bounding box center [638, 294] width 77 height 14
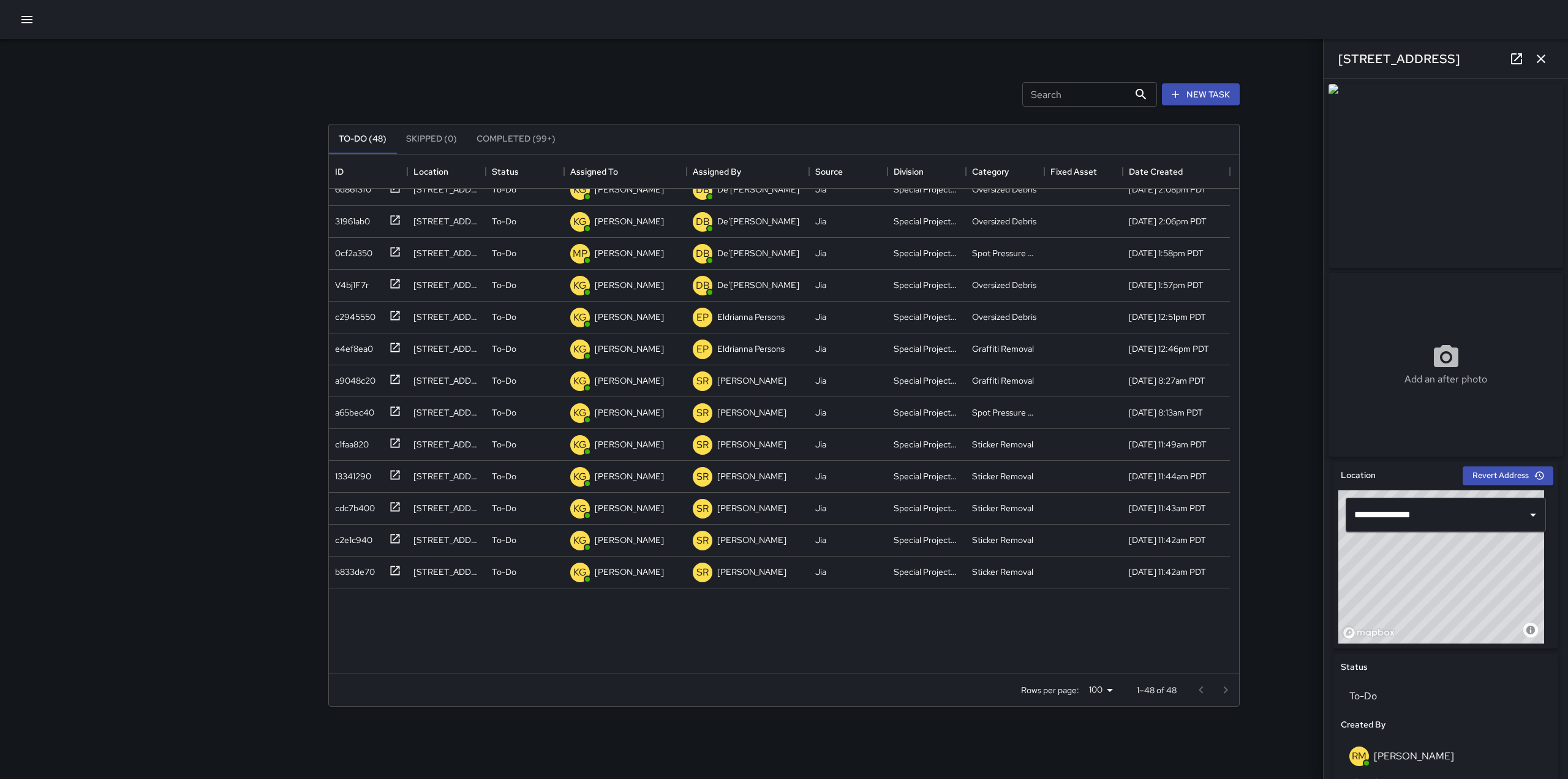
scroll to position [0, 0]
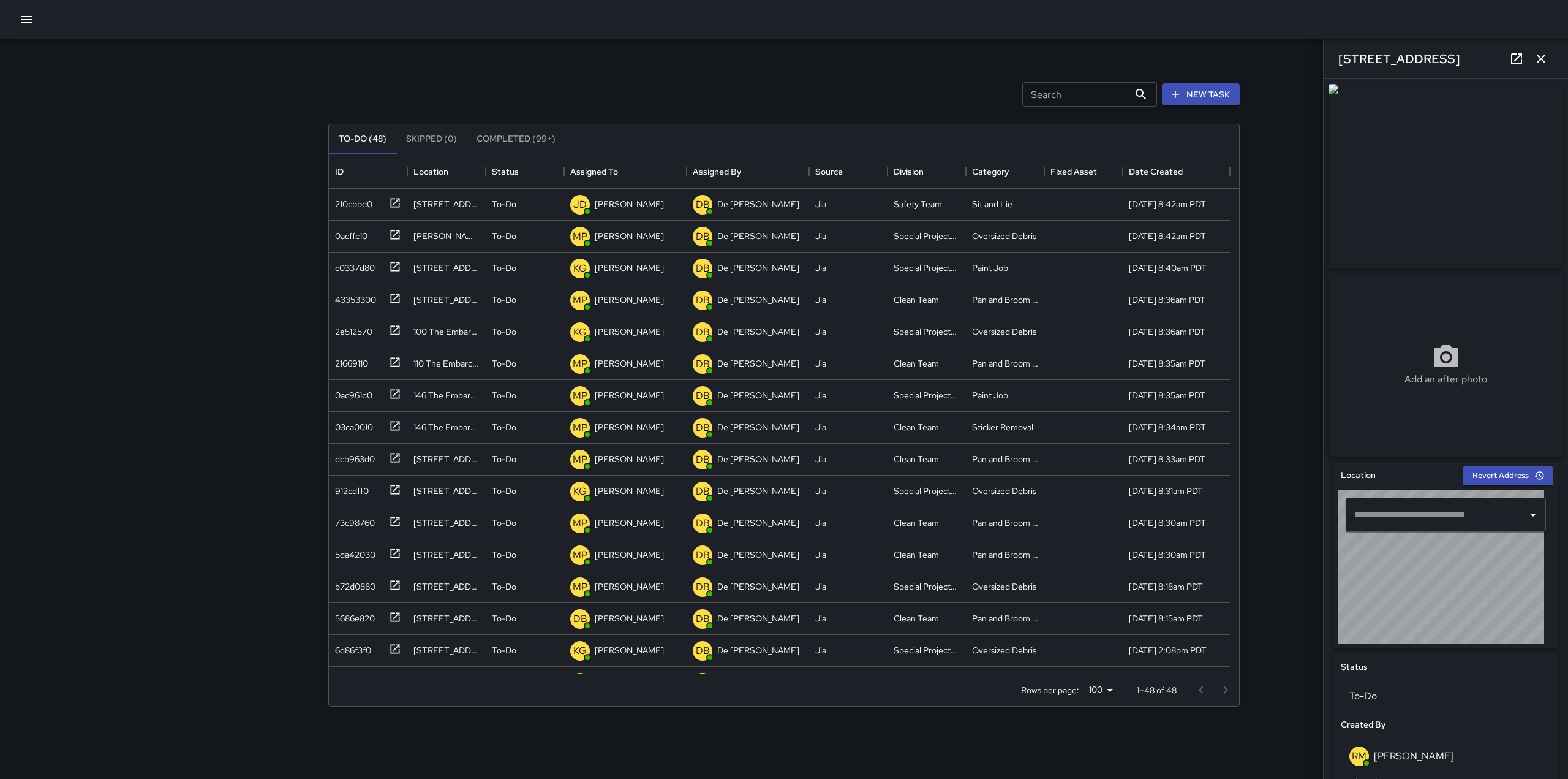
type input "**********"
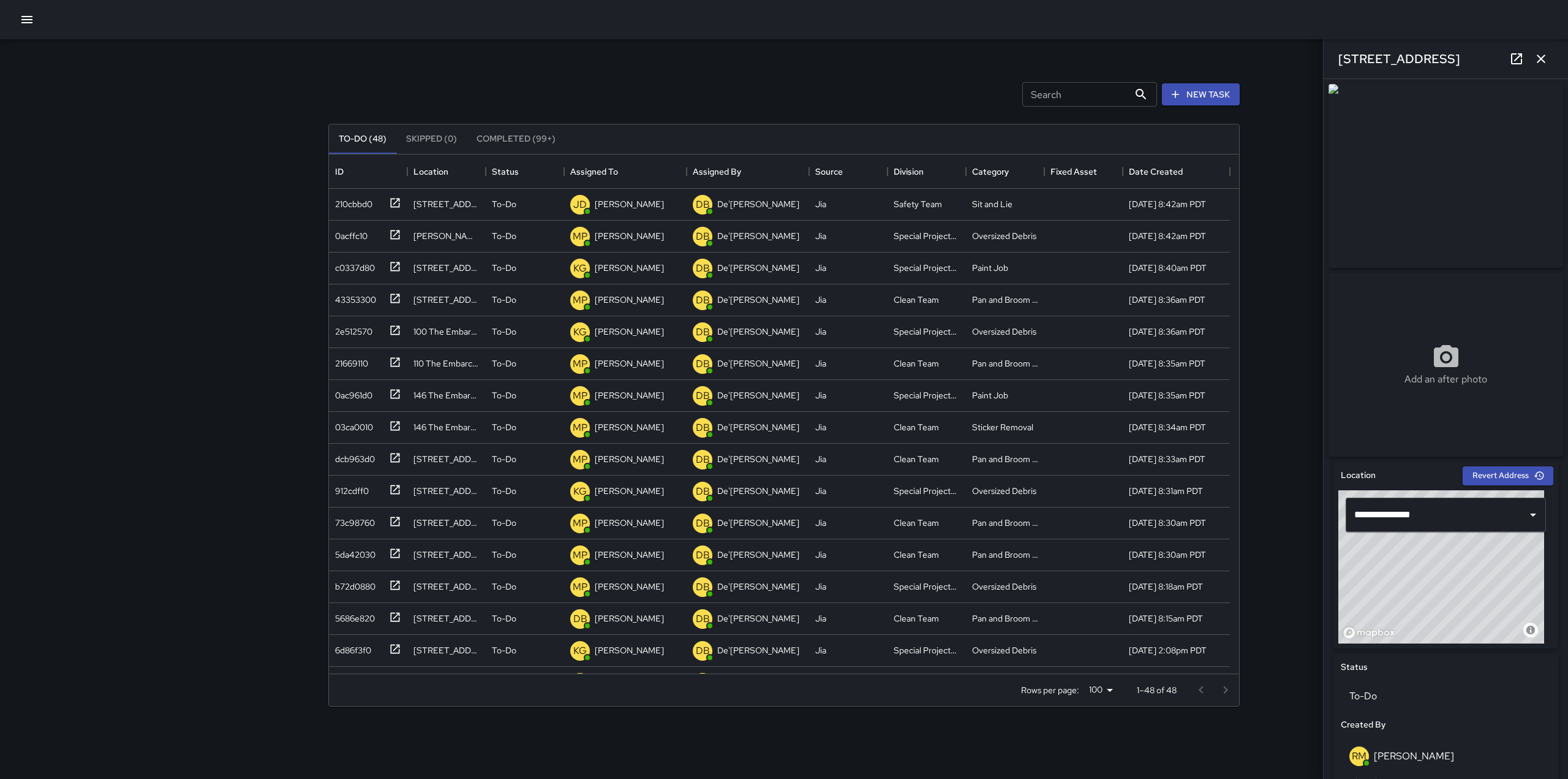
click at [1542, 58] on icon "button" at bounding box center [1541, 58] width 8 height 8
